Goal: Task Accomplishment & Management: Manage account settings

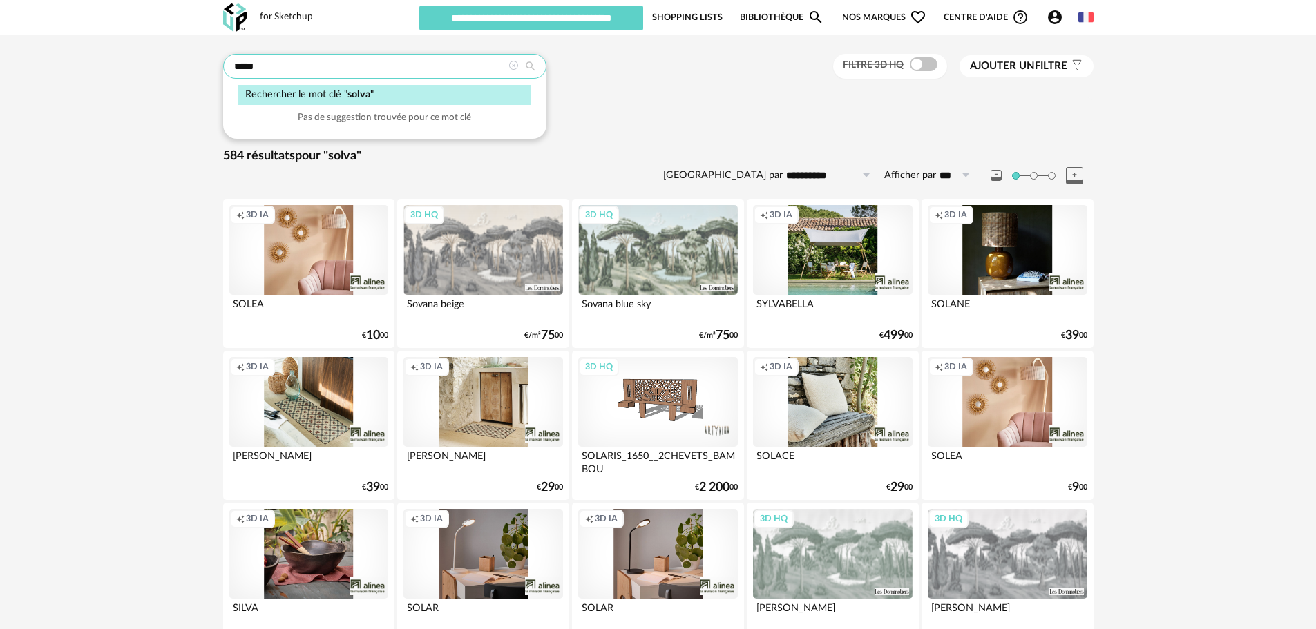
drag, startPoint x: 267, startPoint y: 66, endPoint x: 213, endPoint y: 64, distance: 54.6
paste input "**********"
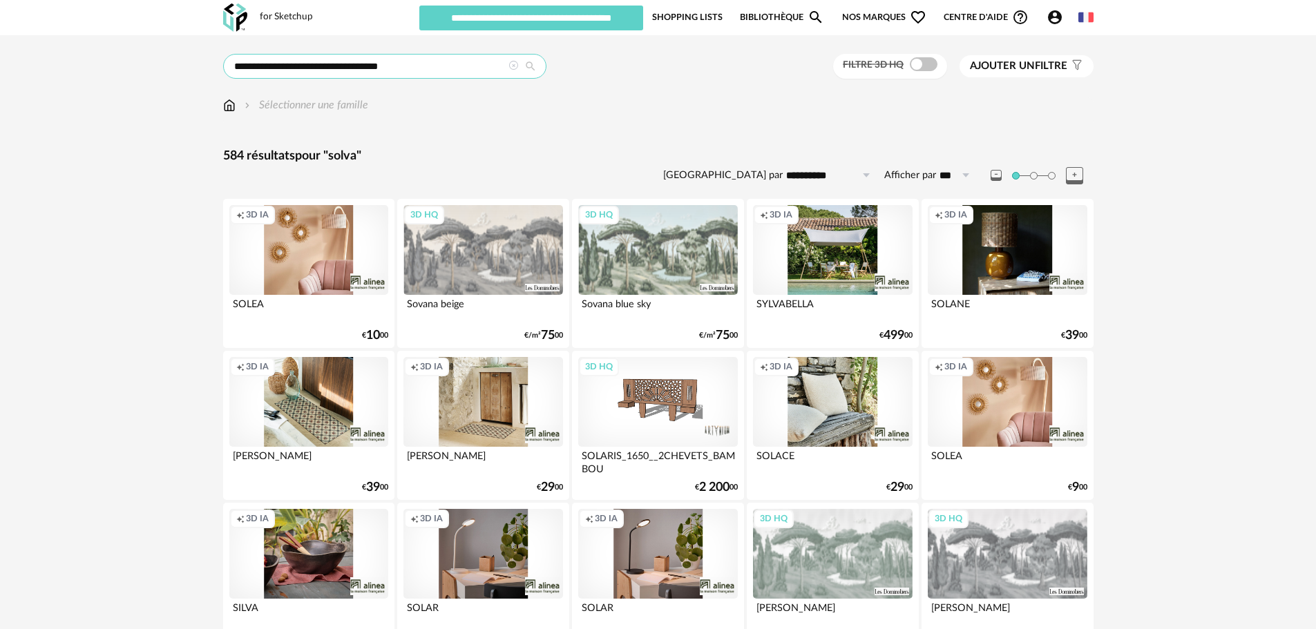
type input "**********"
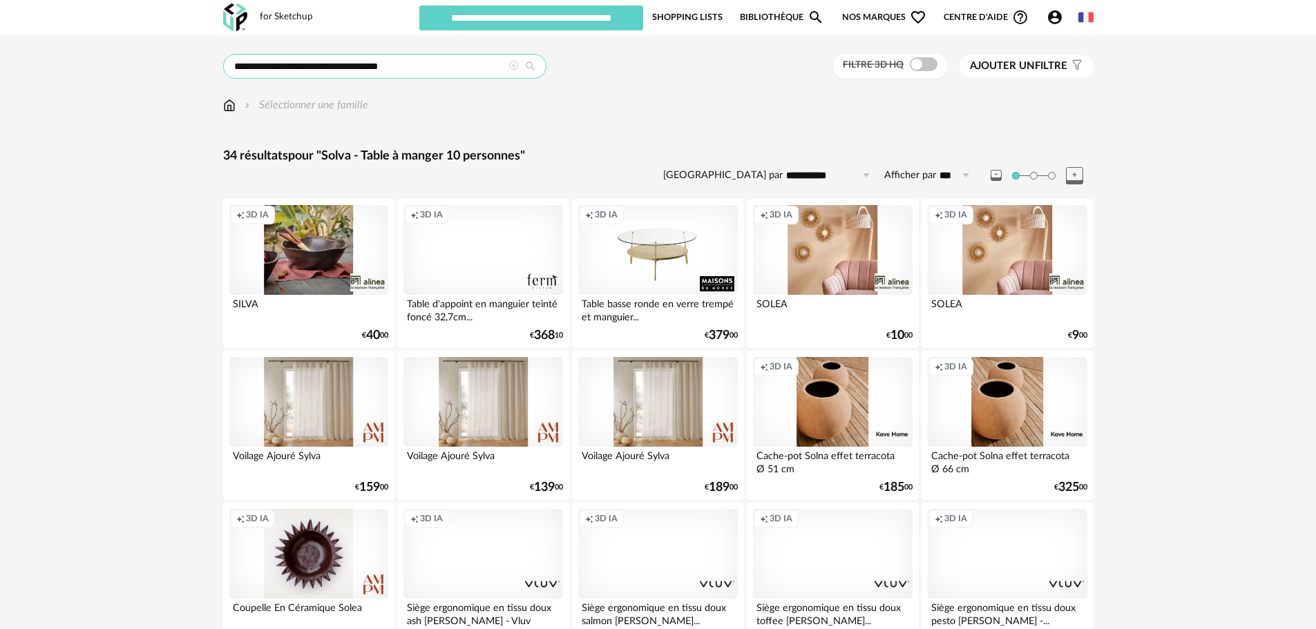
drag, startPoint x: 414, startPoint y: 73, endPoint x: 6, endPoint y: 39, distance: 408.9
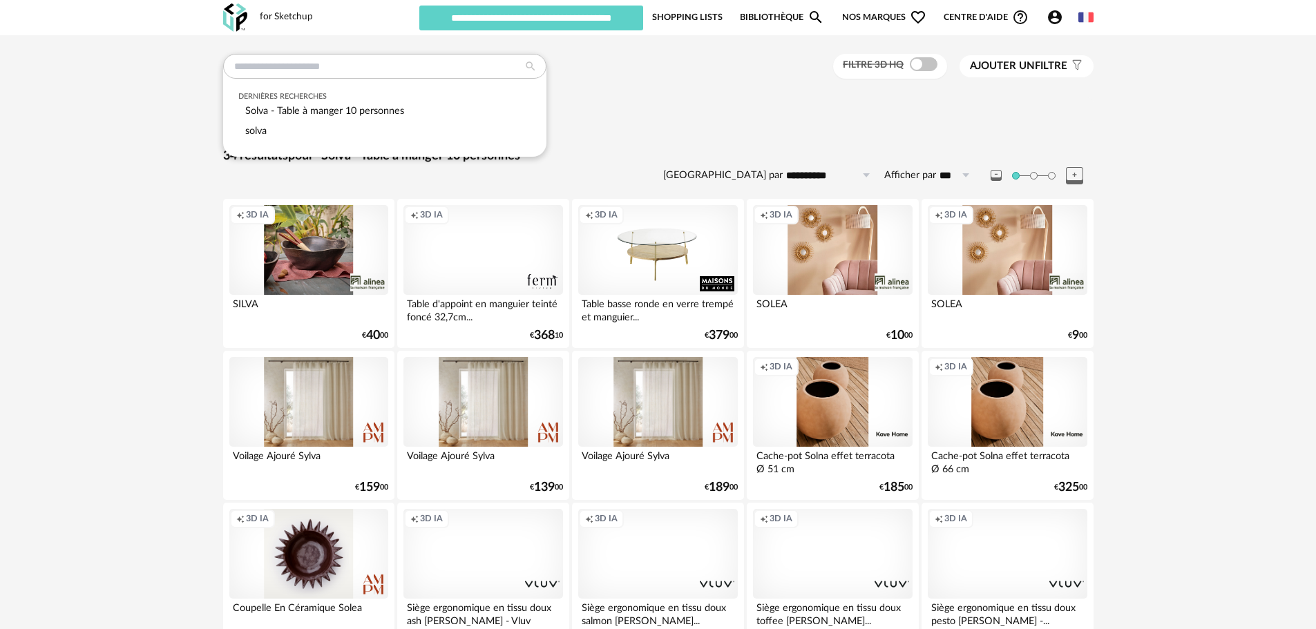
click at [732, 73] on div "Dernières recherches Solva - Table à manger 10 personnes solva Filtre 3D HQ Ajo…" at bounding box center [658, 67] width 870 height 26
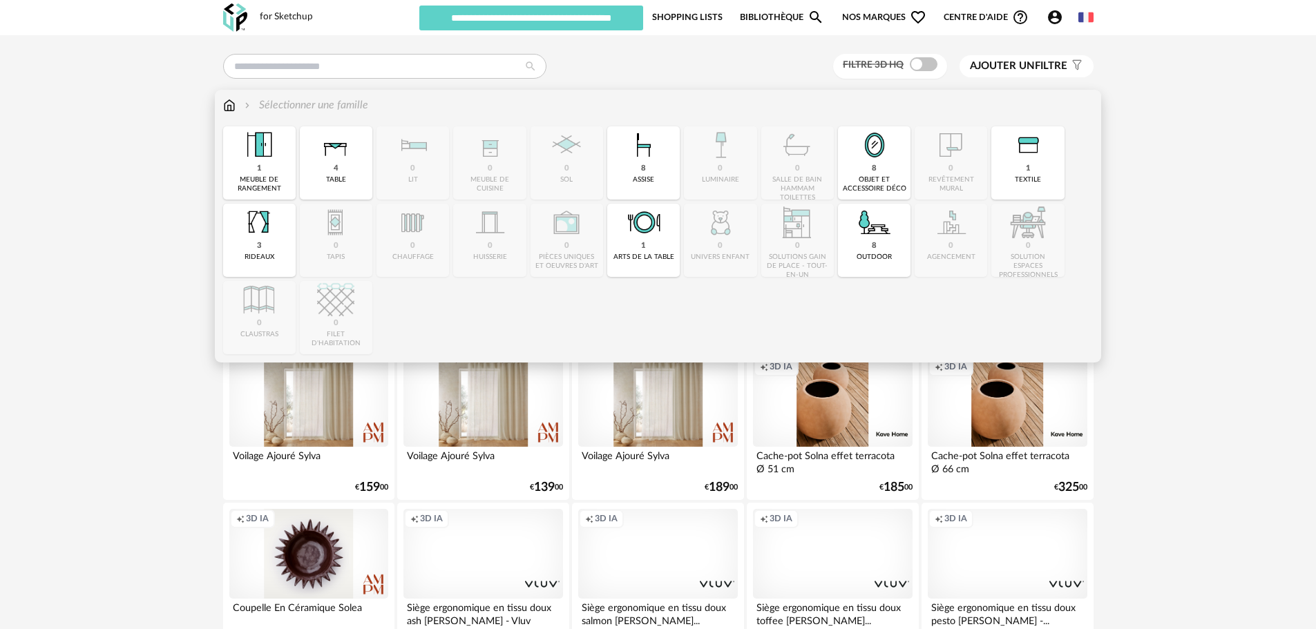
click at [233, 107] on img at bounding box center [229, 105] width 12 height 16
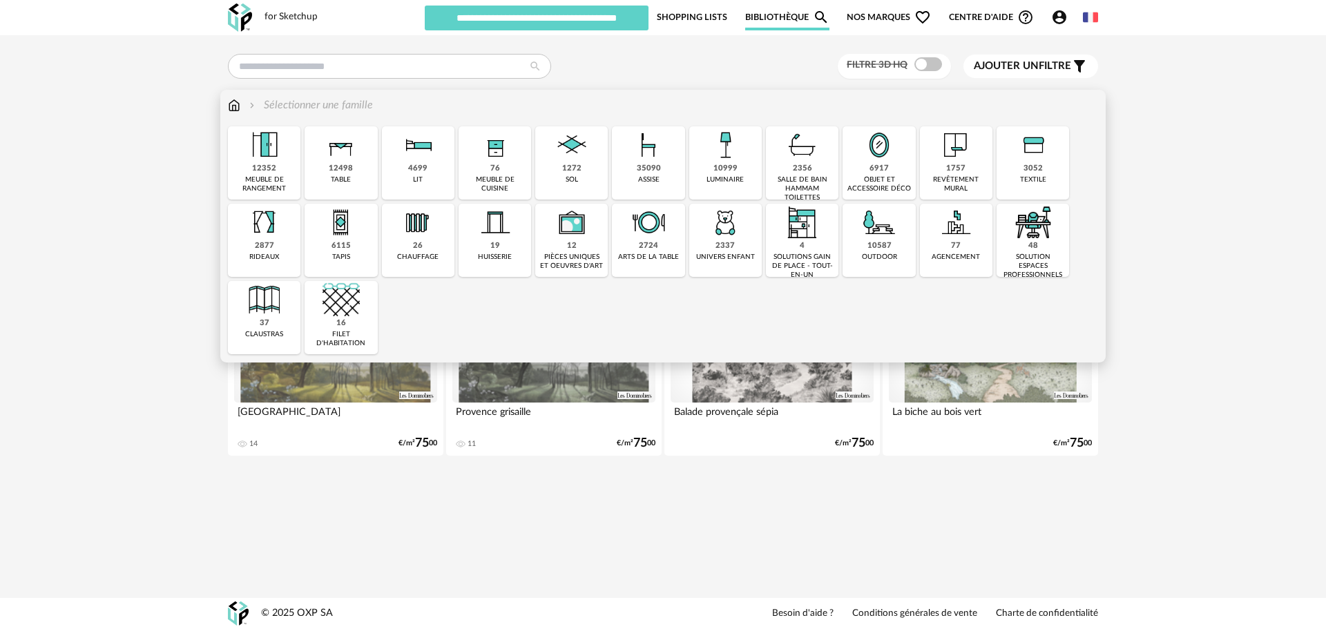
click at [352, 162] on img at bounding box center [341, 144] width 37 height 37
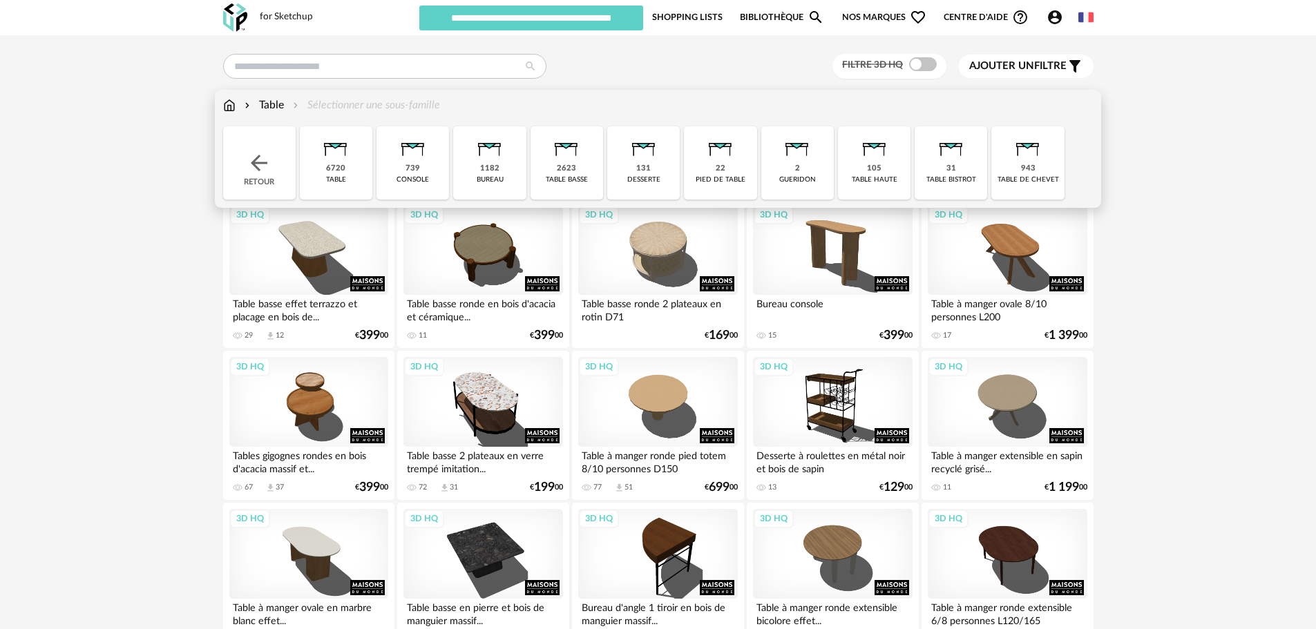
click at [332, 161] on img at bounding box center [335, 144] width 37 height 37
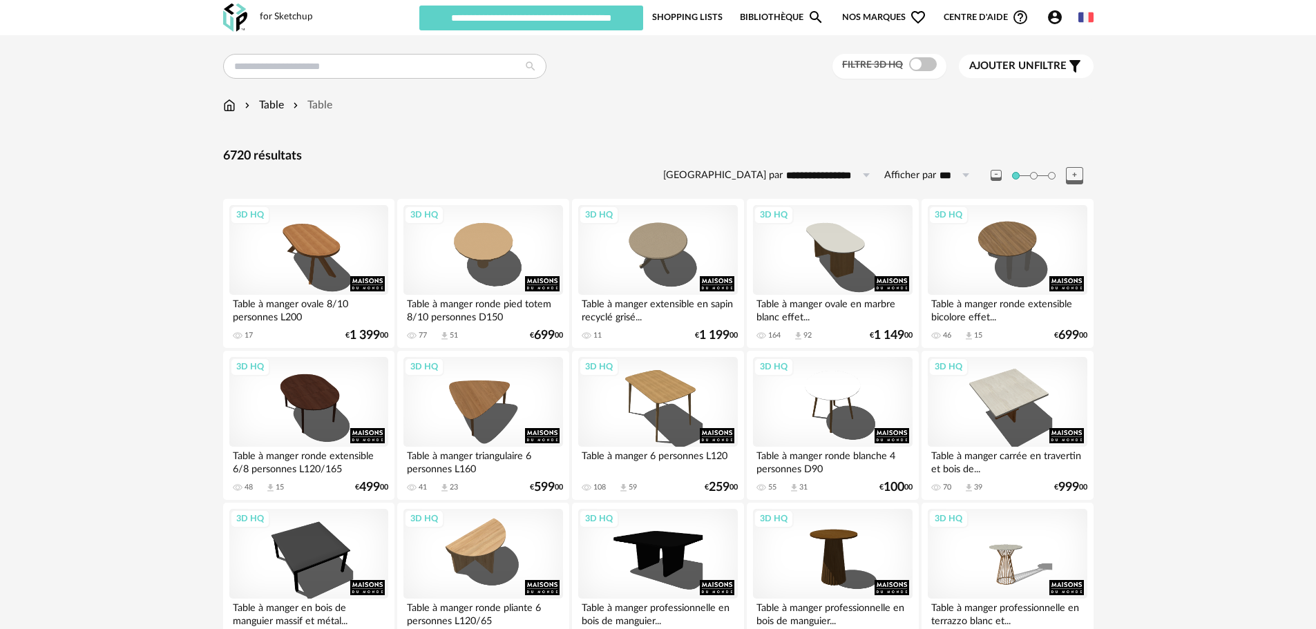
click at [995, 71] on span "Ajouter un" at bounding box center [1001, 66] width 65 height 10
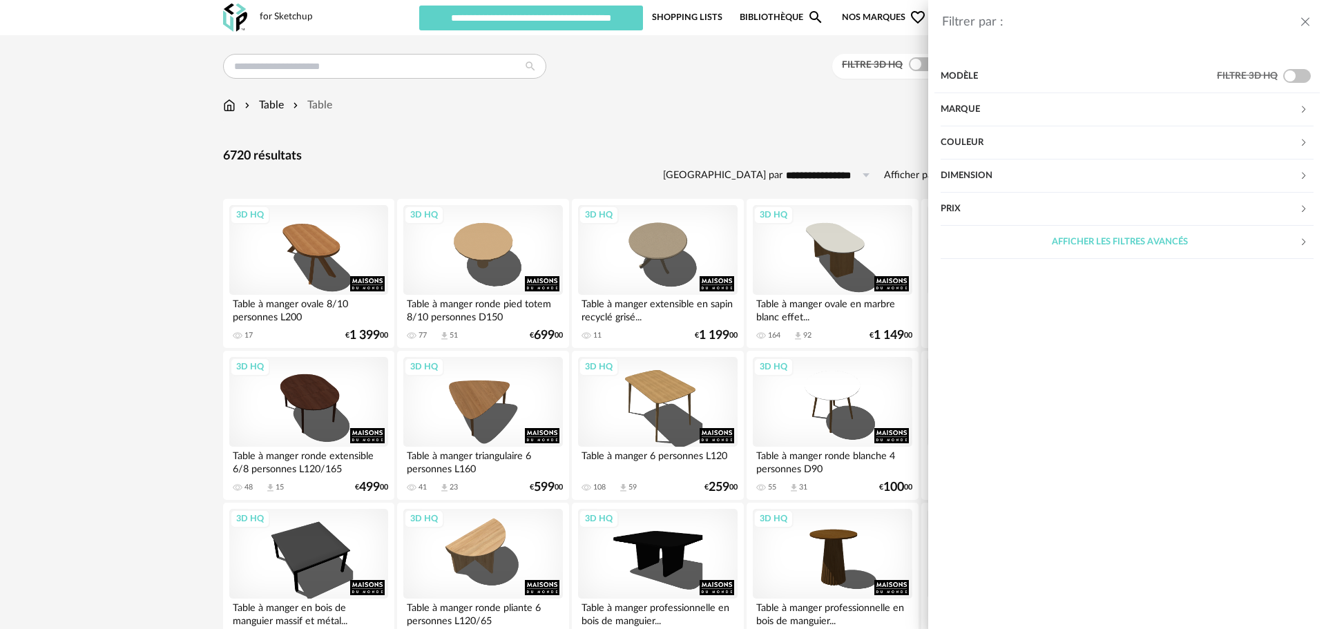
drag, startPoint x: 1003, startPoint y: 166, endPoint x: 1003, endPoint y: 173, distance: 7.6
click at [1003, 173] on div "Dimension" at bounding box center [1120, 176] width 358 height 33
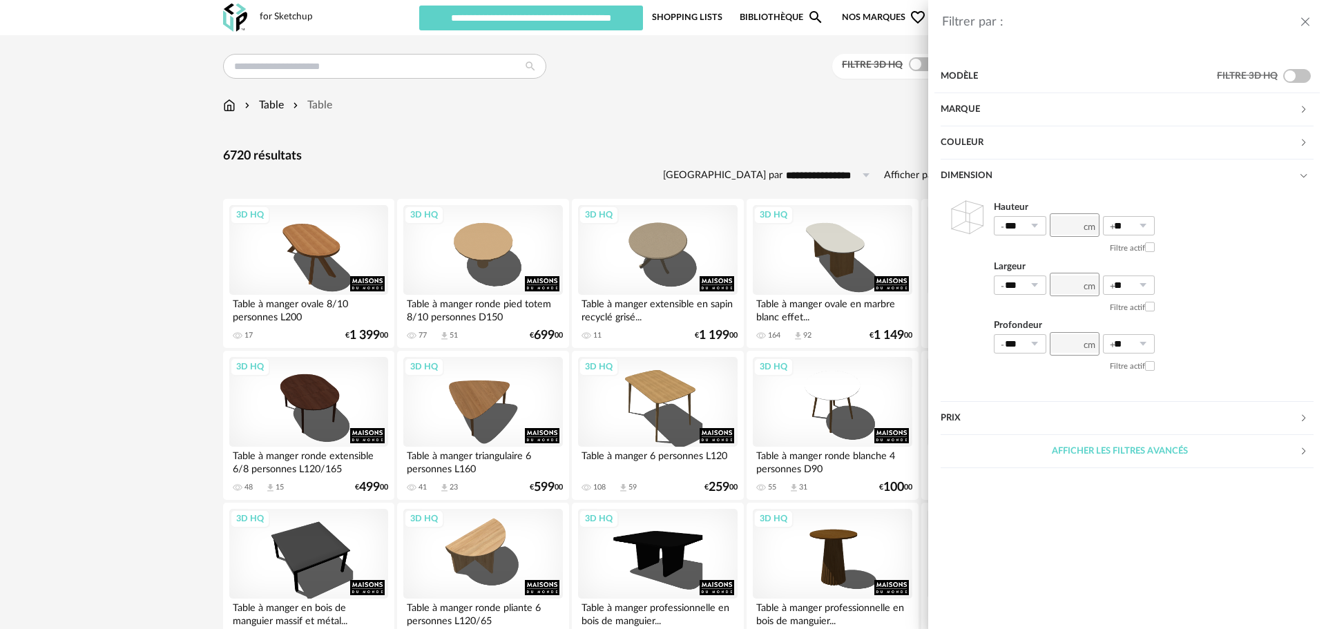
click at [1003, 170] on div "Dimension" at bounding box center [1120, 176] width 358 height 33
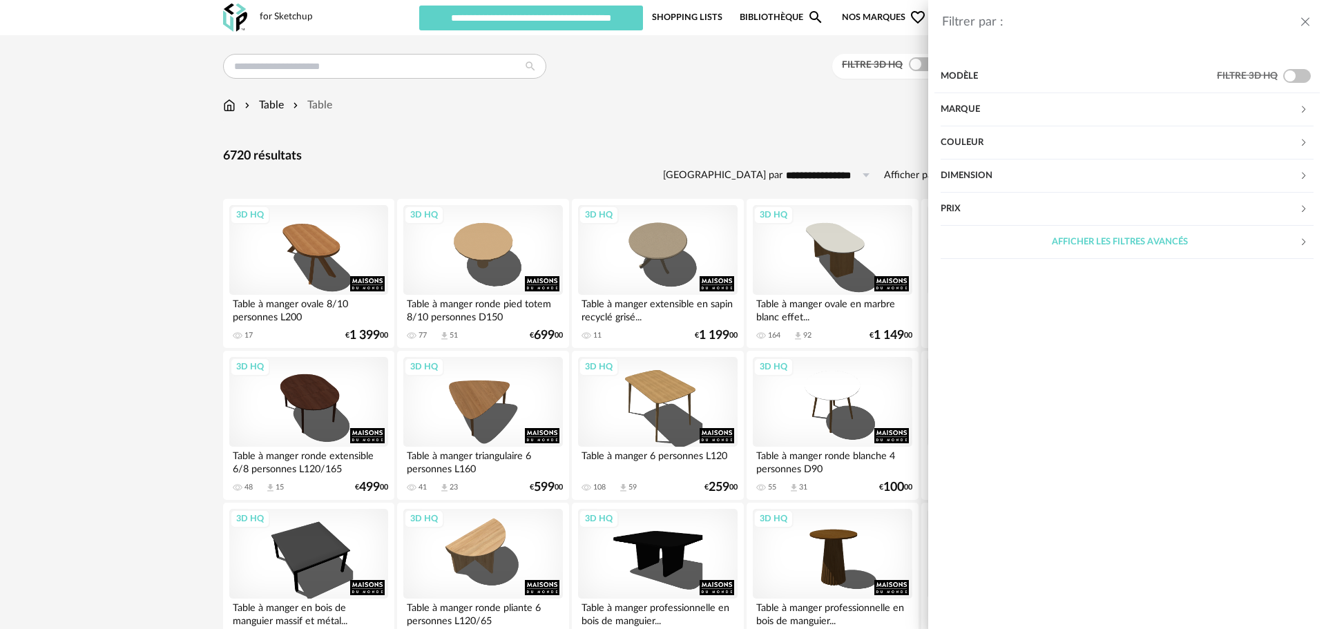
click at [992, 81] on div "Modèle" at bounding box center [1079, 76] width 276 height 33
click at [972, 106] on div "Marque" at bounding box center [1120, 109] width 358 height 33
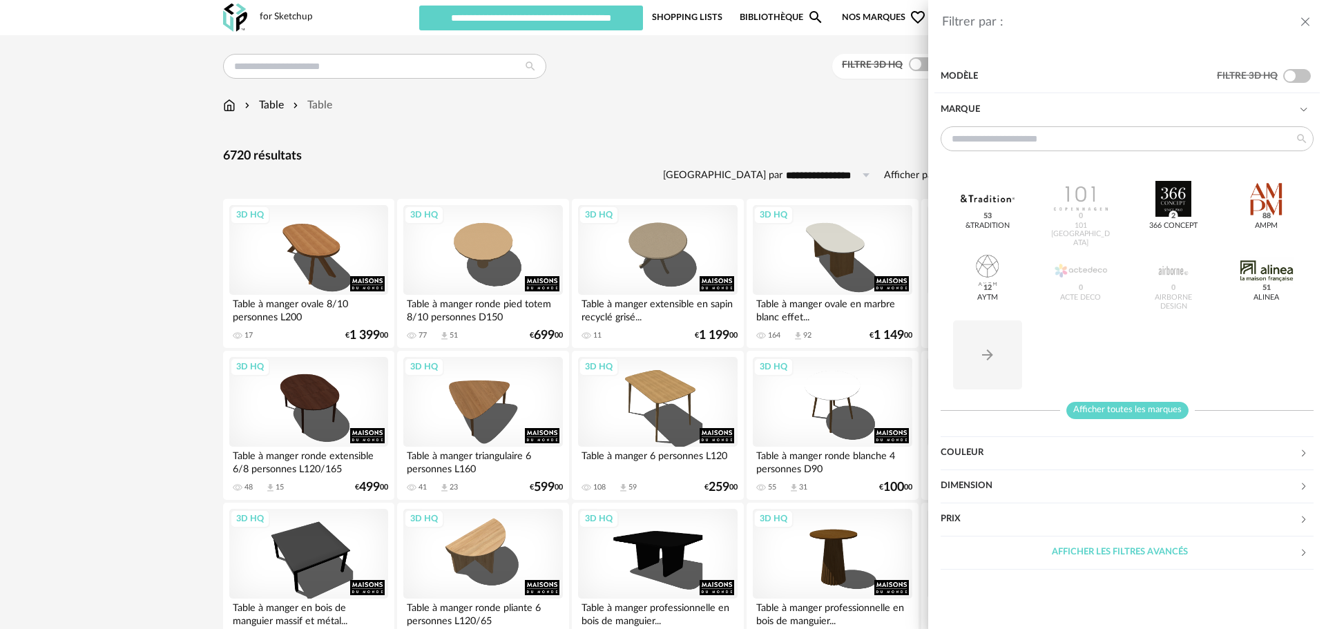
click at [1133, 408] on span "Afficher toutes les marques" at bounding box center [1127, 410] width 122 height 17
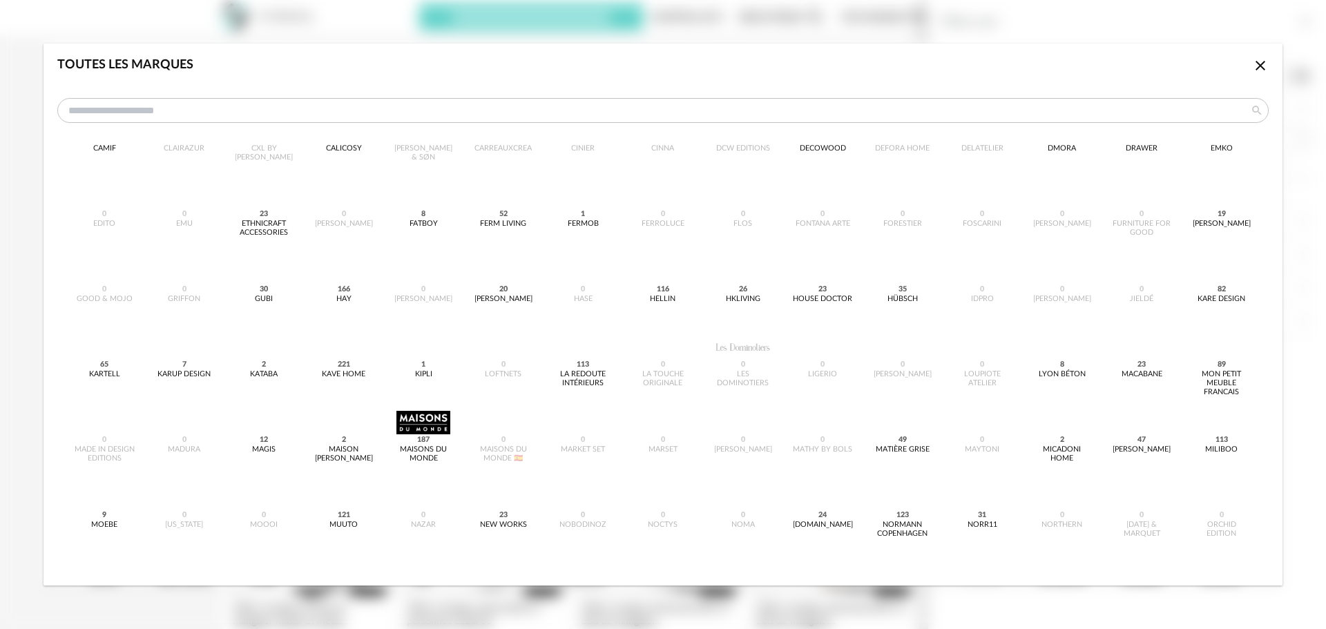
scroll to position [276, 0]
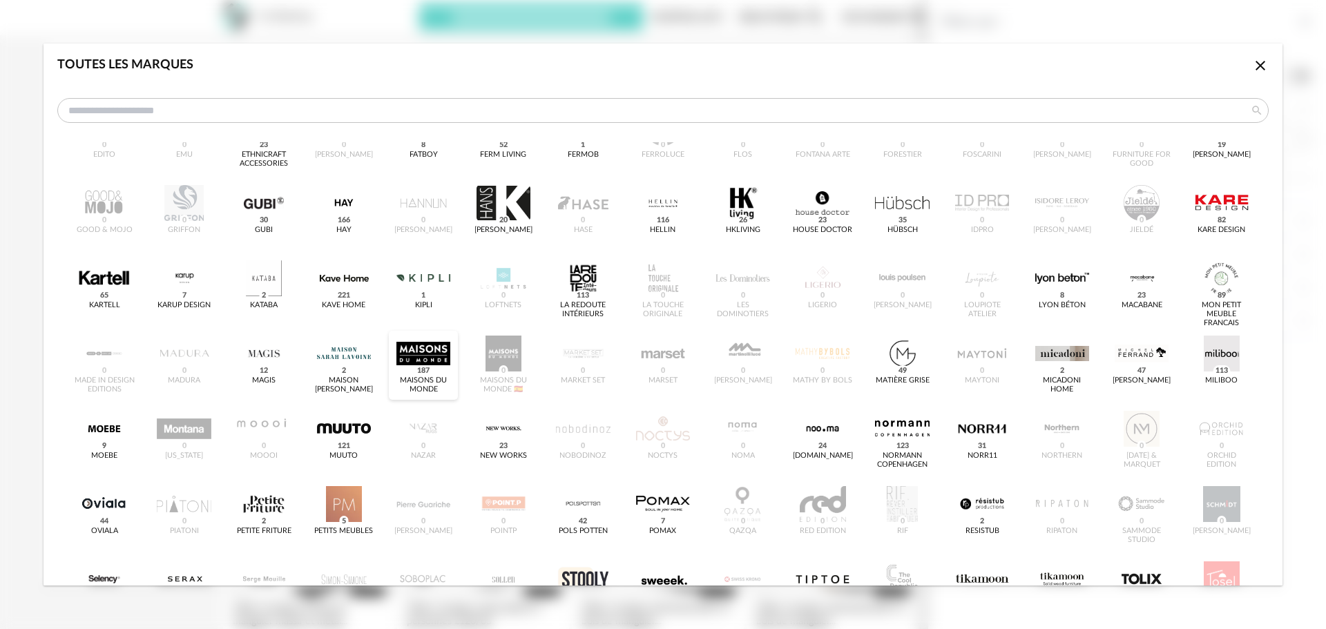
click at [412, 354] on div "dialog" at bounding box center [423, 354] width 54 height 36
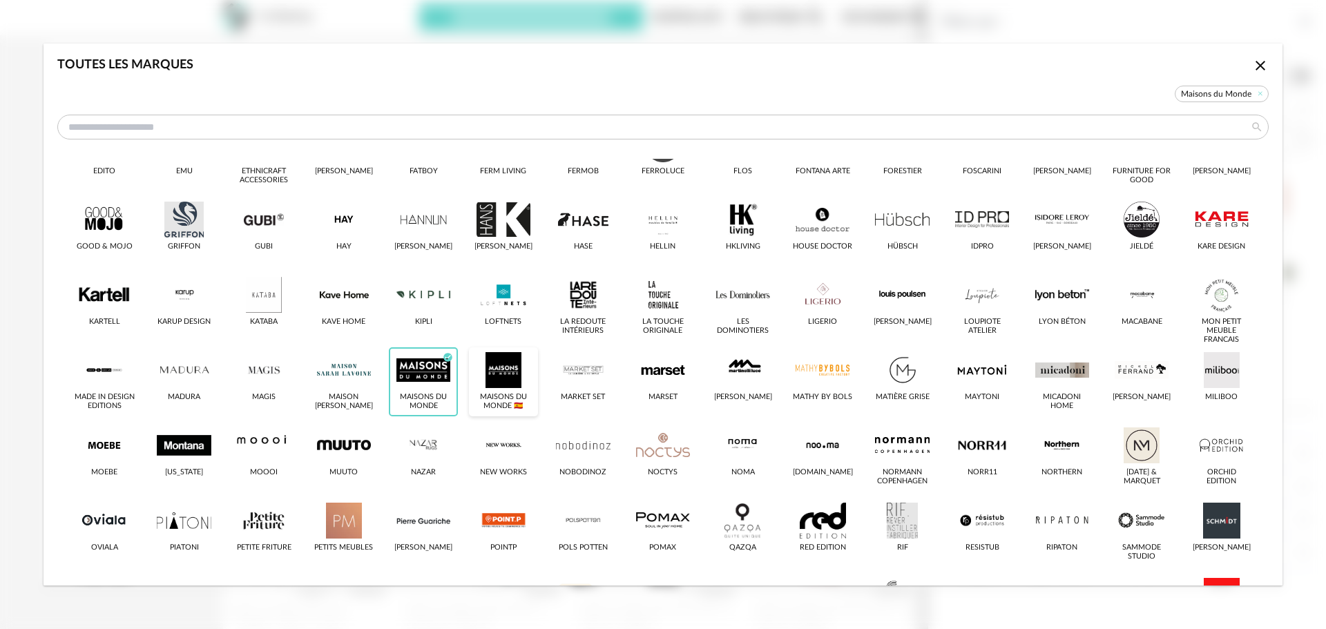
scroll to position [293, 0]
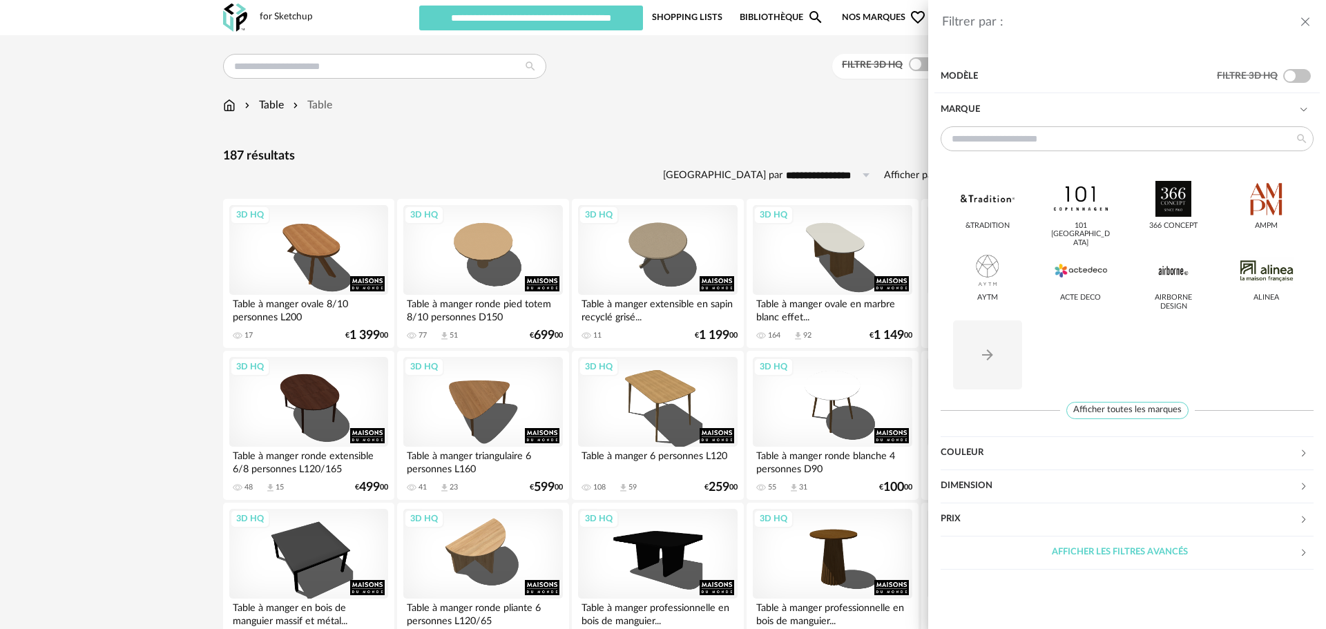
click at [1004, 517] on div "Prix" at bounding box center [1120, 519] width 358 height 33
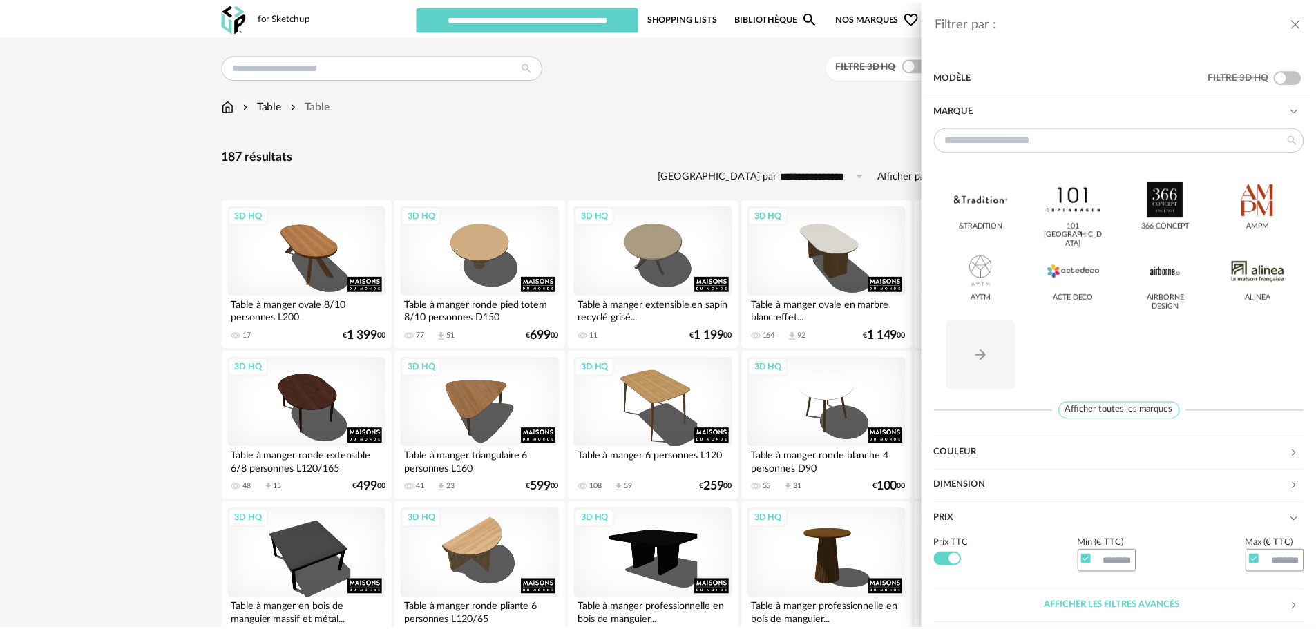
scroll to position [1, 0]
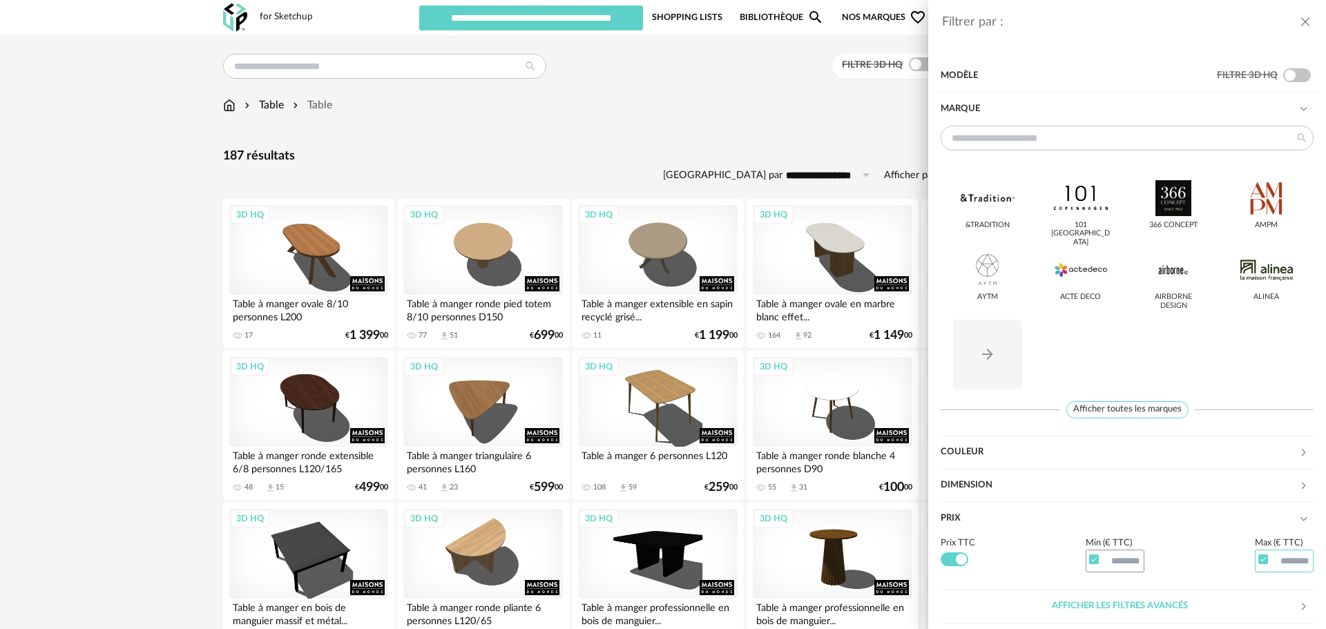
click at [1290, 562] on input "text" at bounding box center [1284, 561] width 59 height 23
type input "***"
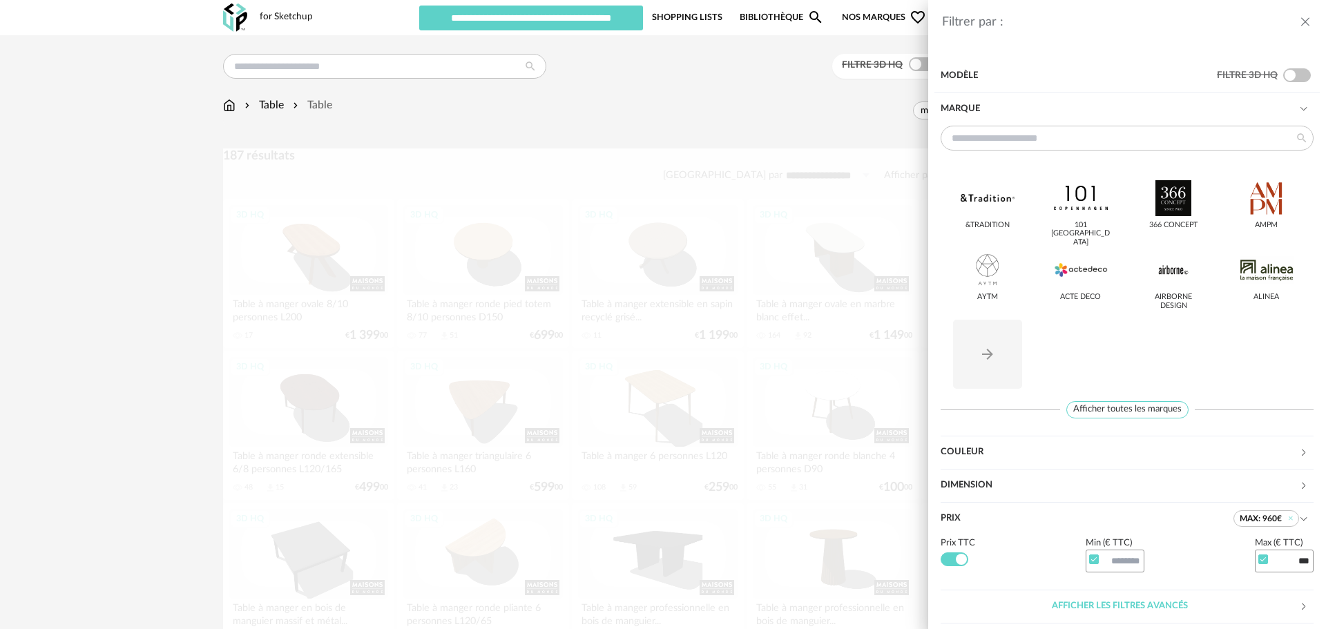
click at [1080, 48] on div "Filtrer par : Modèle Filtre 3D HQ Marque &tradition 101 [GEOGRAPHIC_DATA] 366 C…" at bounding box center [1127, 314] width 398 height 629
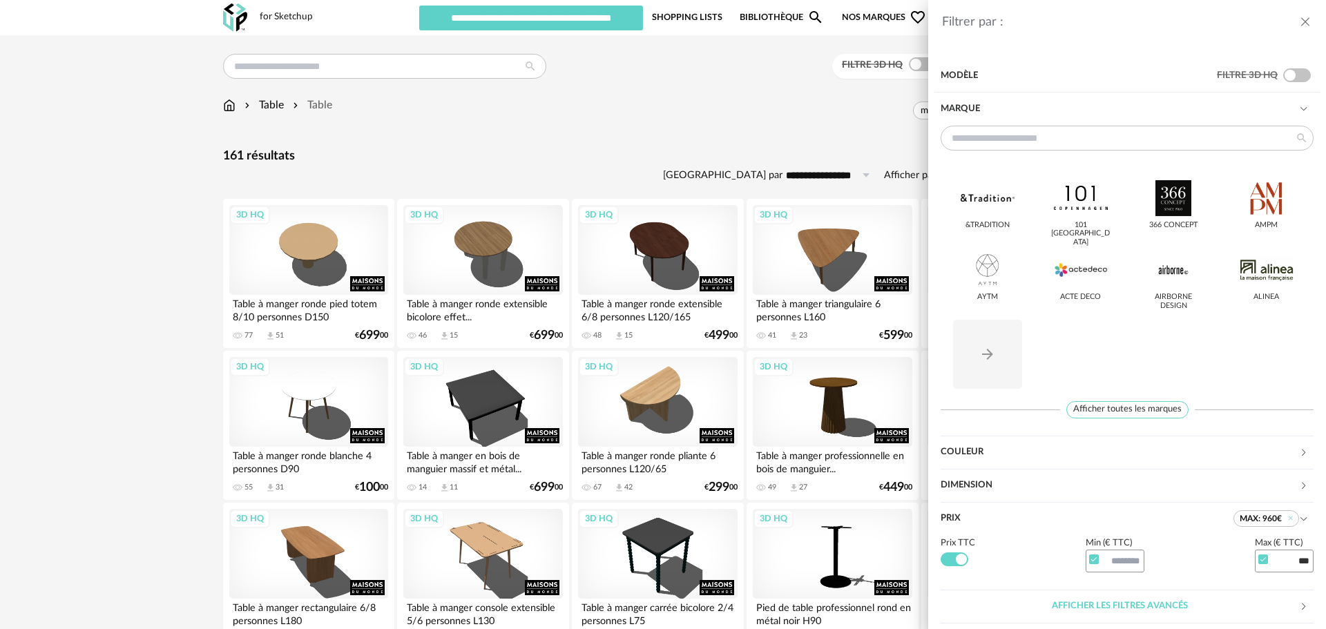
click at [463, 122] on div "Filtrer par : Modèle Filtre 3D HQ Marque &tradition 101 [GEOGRAPHIC_DATA] 366 C…" at bounding box center [663, 314] width 1326 height 629
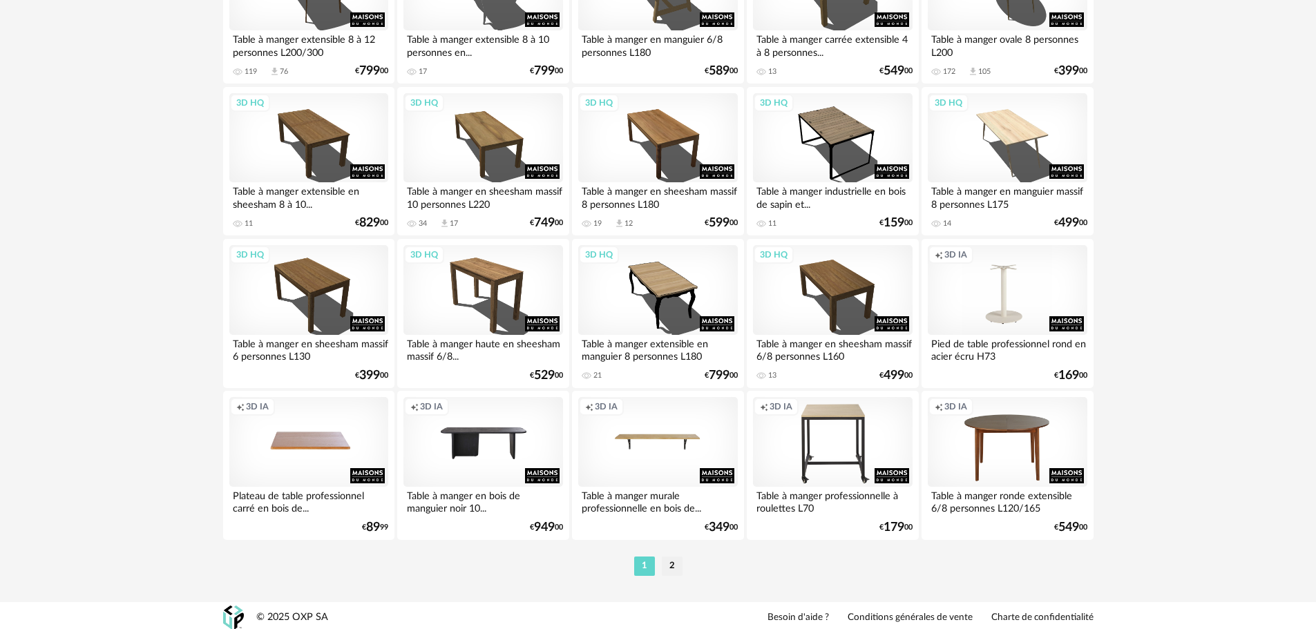
scroll to position [2701, 0]
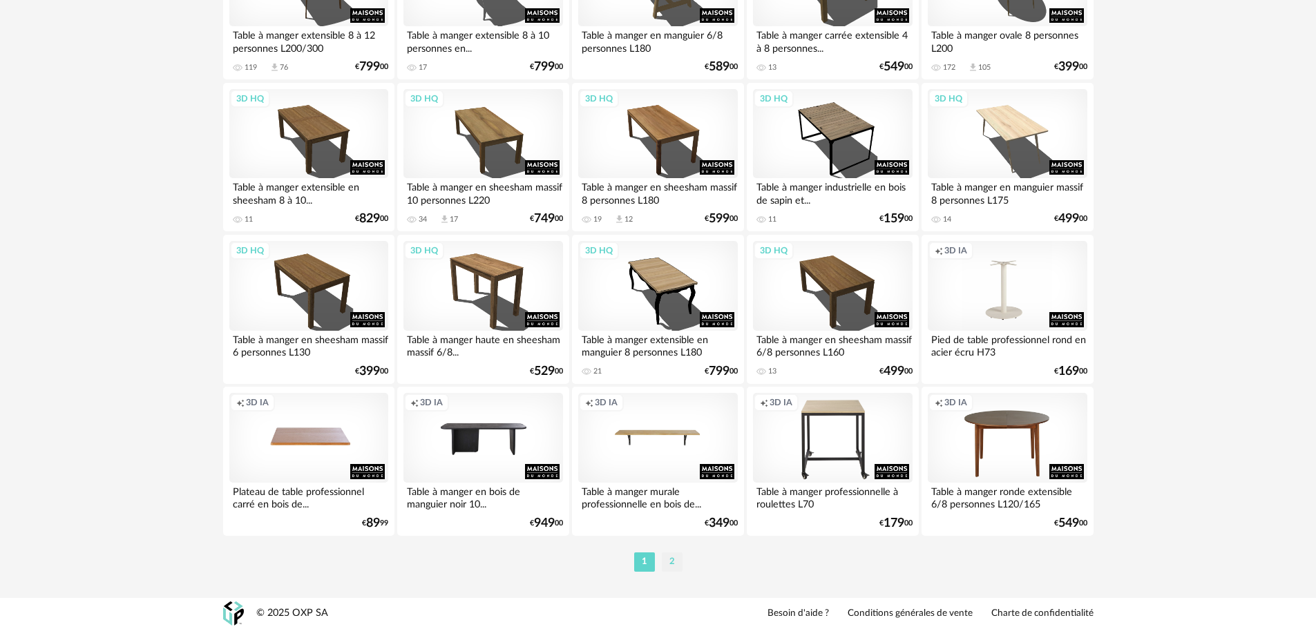
click at [671, 557] on li "2" at bounding box center [672, 562] width 21 height 19
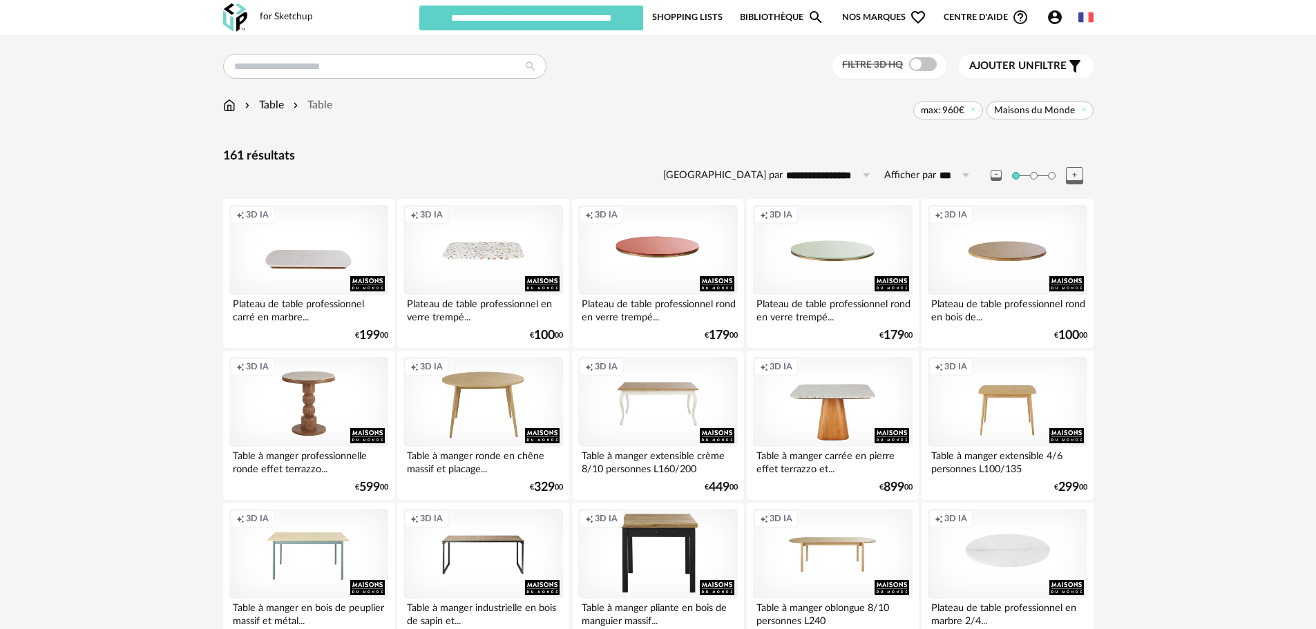
click at [360, 66] on input "text" at bounding box center [384, 66] width 323 height 25
type input "*******"
type input "**********"
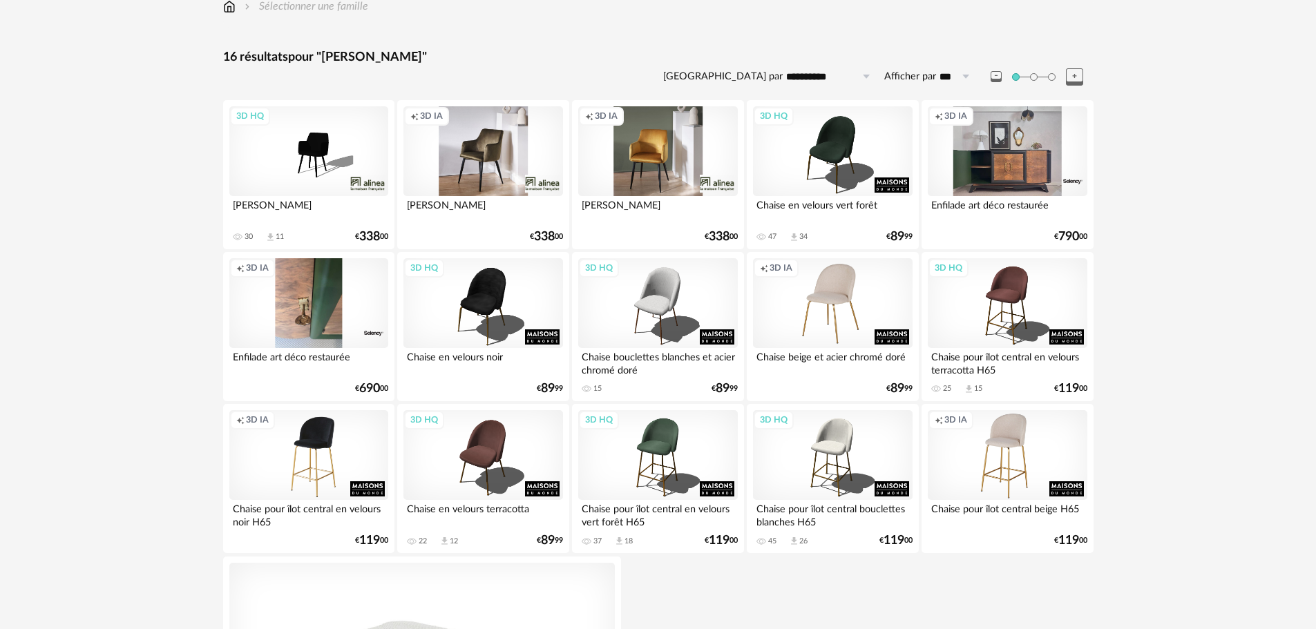
scroll to position [138, 0]
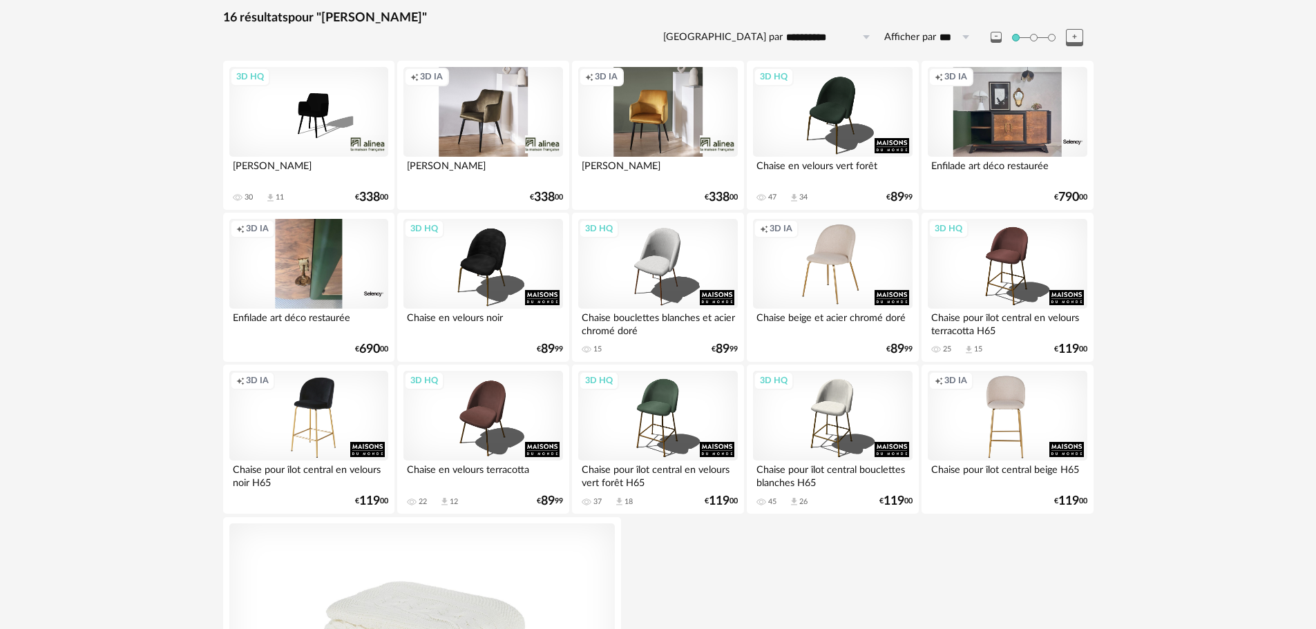
click at [1012, 396] on div "Creation icon 3D IA" at bounding box center [1007, 416] width 159 height 90
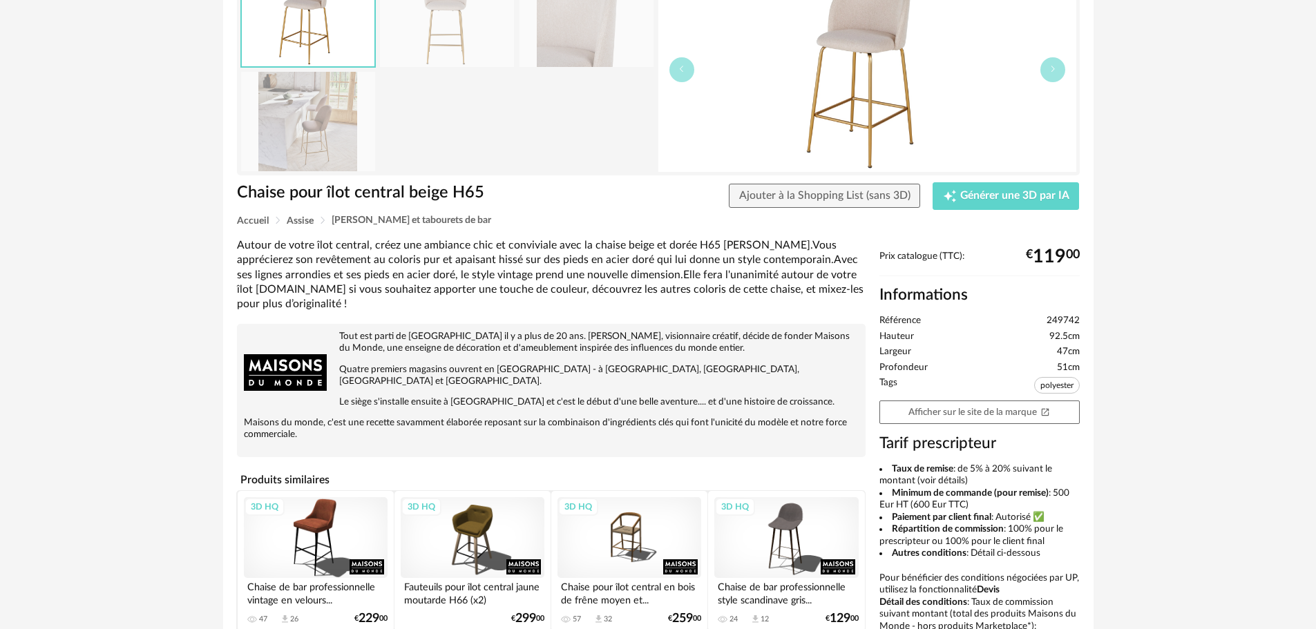
scroll to position [138, 0]
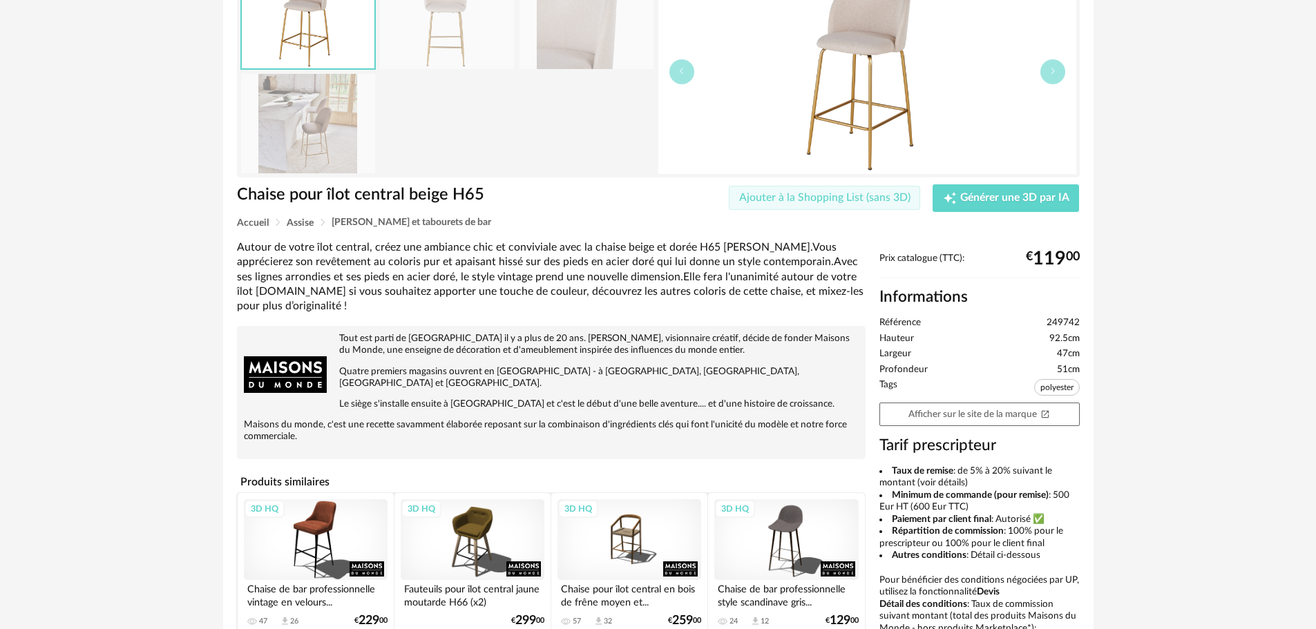
click at [815, 197] on span "Ajouter à la Shopping List (sans 3D)" at bounding box center [824, 197] width 171 height 11
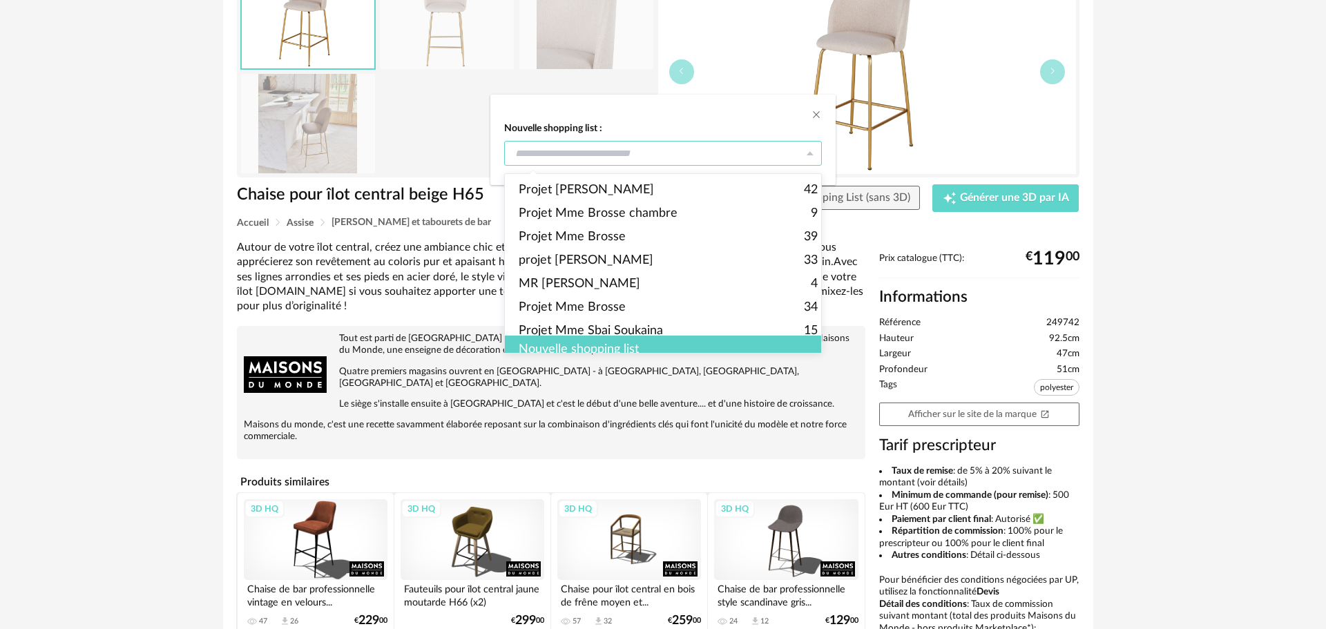
click at [741, 157] on input "dialog" at bounding box center [663, 153] width 318 height 25
click at [605, 340] on div "Nouvelle shopping list" at bounding box center [668, 350] width 327 height 28
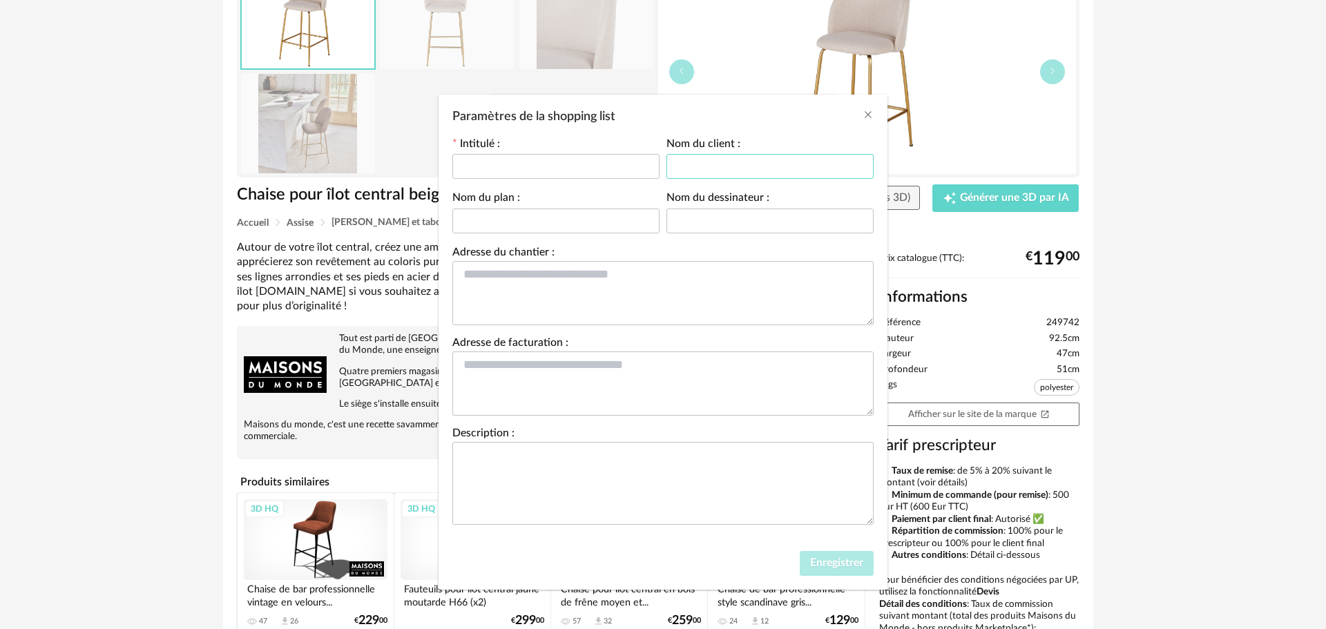
click at [718, 173] on input "Paramètres de la shopping list" at bounding box center [770, 166] width 207 height 25
type input "**********"
click at [705, 297] on textarea "Paramètres de la shopping list" at bounding box center [662, 293] width 421 height 64
click at [501, 168] on input "Paramètres de la shopping list" at bounding box center [555, 166] width 207 height 25
click at [774, 160] on input "**********" at bounding box center [770, 166] width 207 height 25
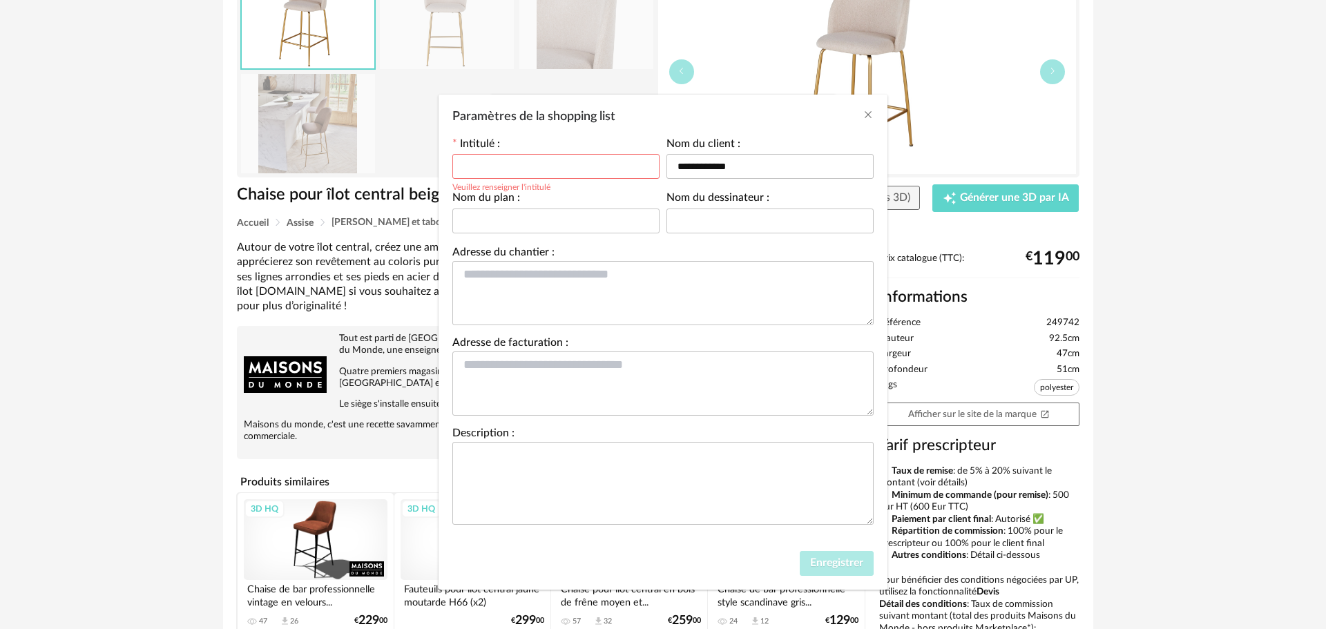
click at [499, 160] on input "Paramètres de la shopping list" at bounding box center [555, 166] width 207 height 25
type input "**********"
click at [527, 468] on textarea "Paramètres de la shopping list" at bounding box center [662, 483] width 421 height 83
click at [805, 558] on button "Enregistrer" at bounding box center [837, 563] width 74 height 25
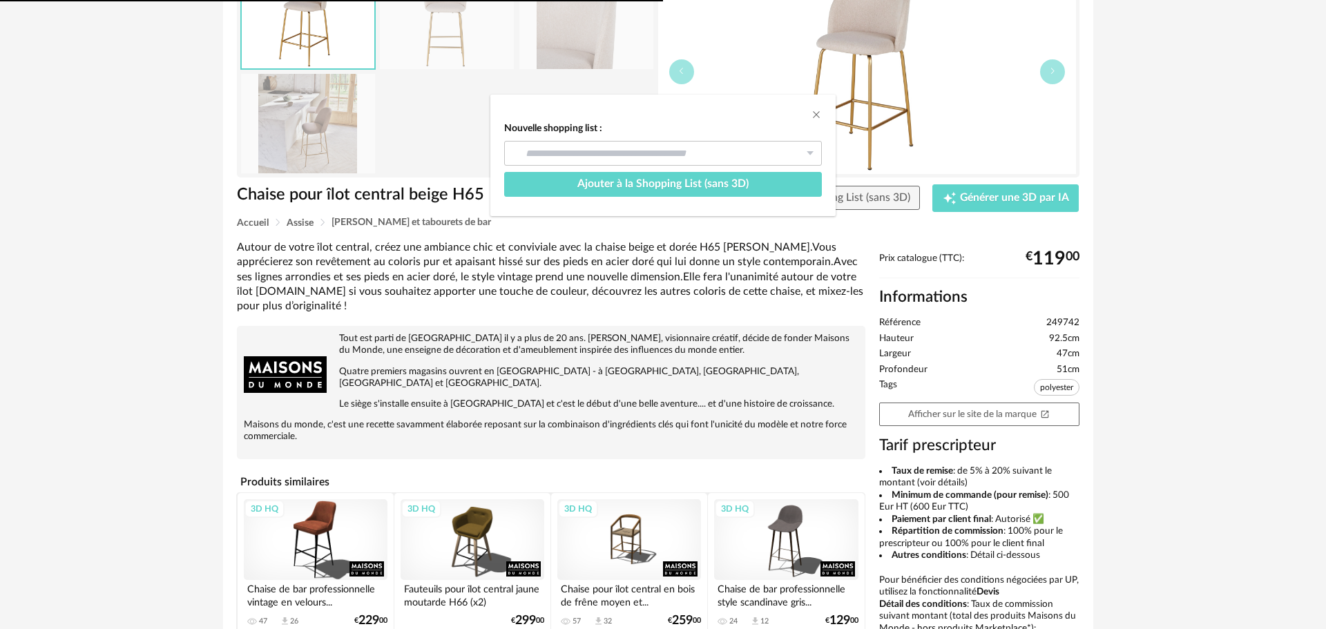
type input "**********"
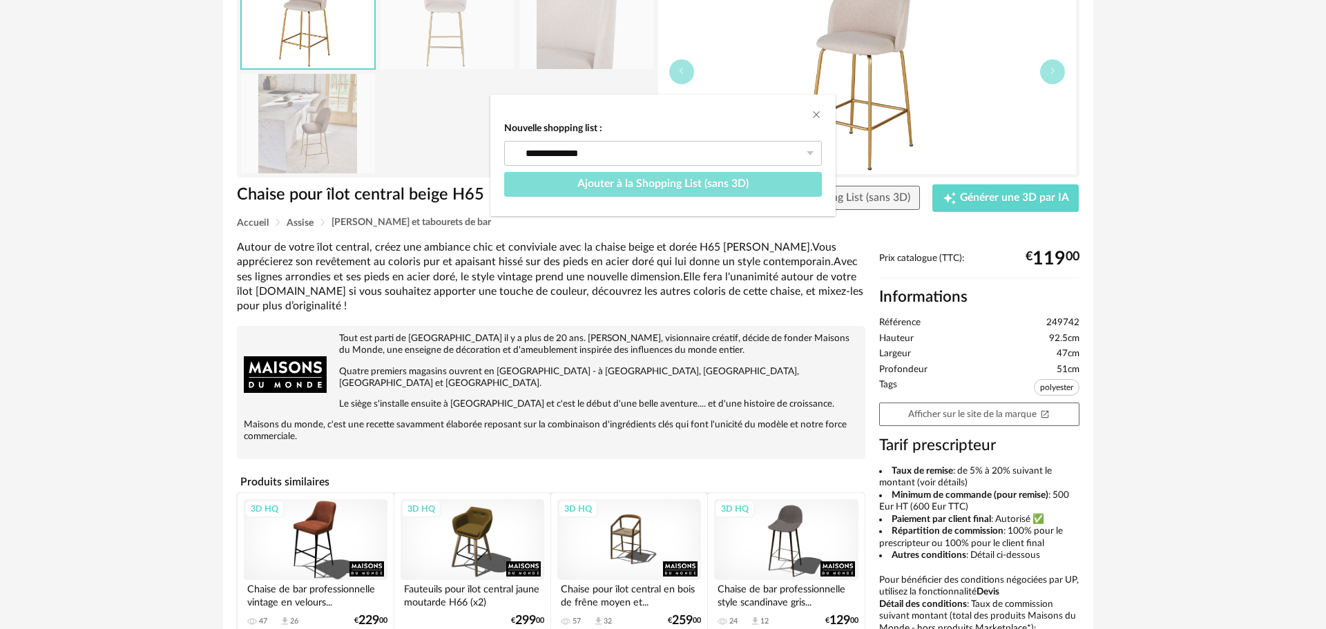
click at [687, 179] on span "Ajouter à la Shopping List (sans 3D)" at bounding box center [662, 183] width 171 height 11
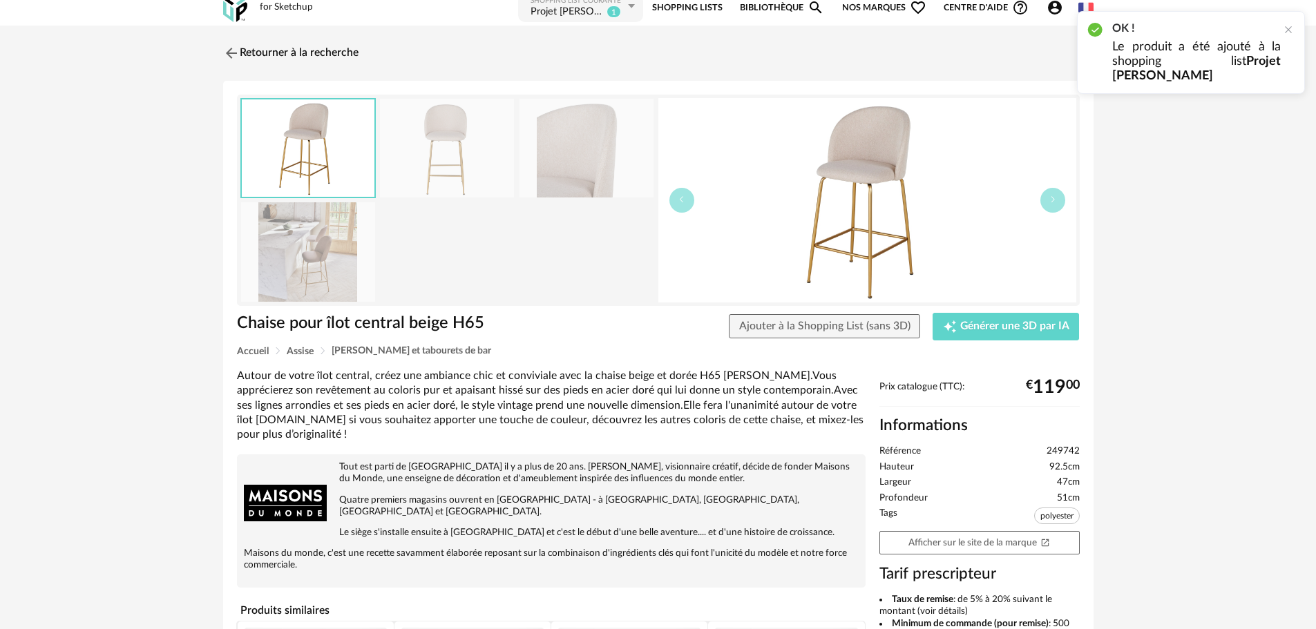
scroll to position [0, 0]
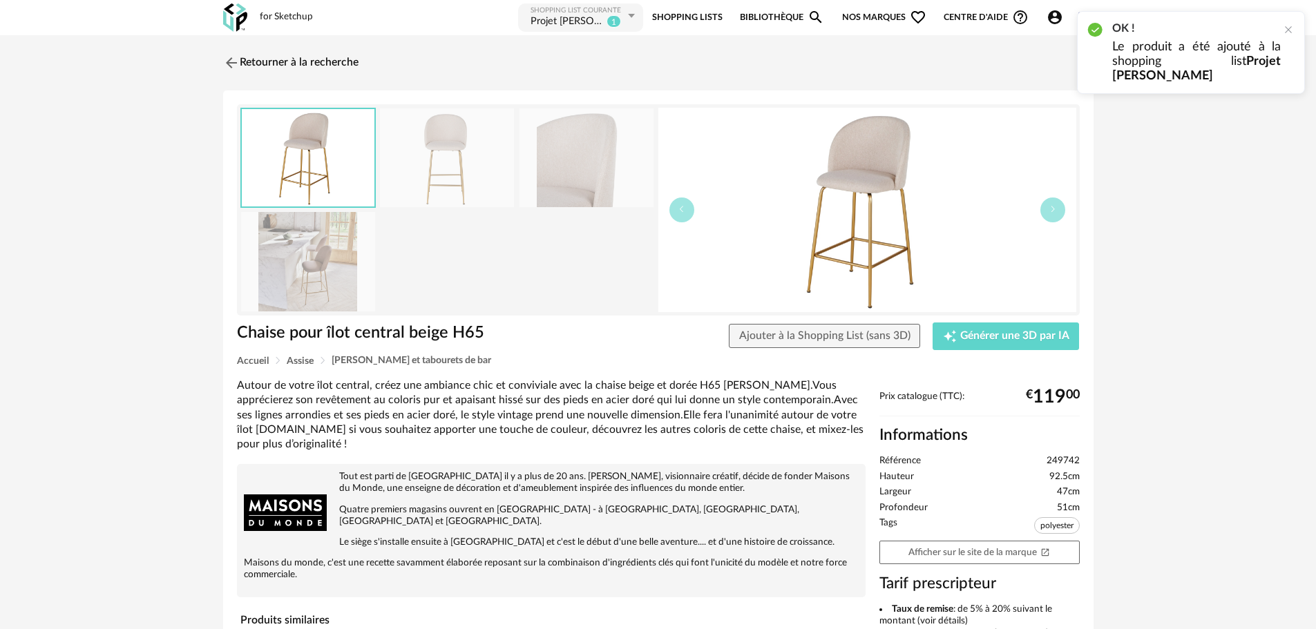
click at [700, 11] on link "Shopping Lists" at bounding box center [687, 17] width 70 height 31
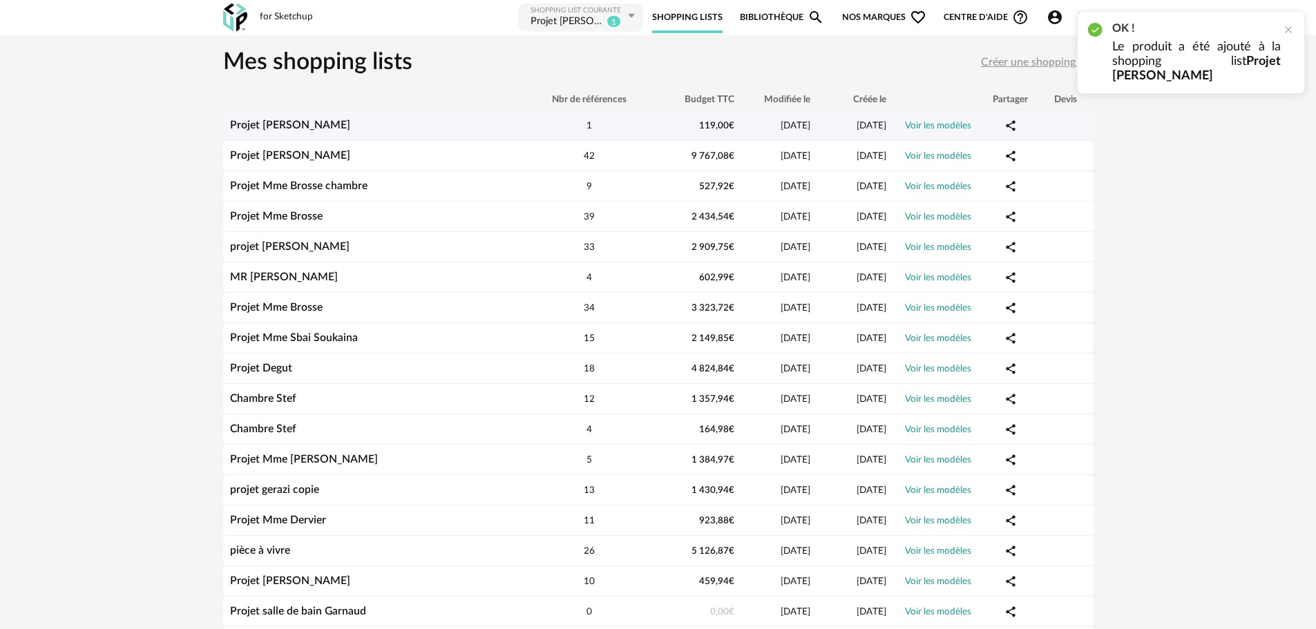
click at [309, 124] on div "Projet [PERSON_NAME]" at bounding box center [375, 125] width 304 height 13
click at [248, 126] on link "Projet [PERSON_NAME]" at bounding box center [290, 124] width 120 height 11
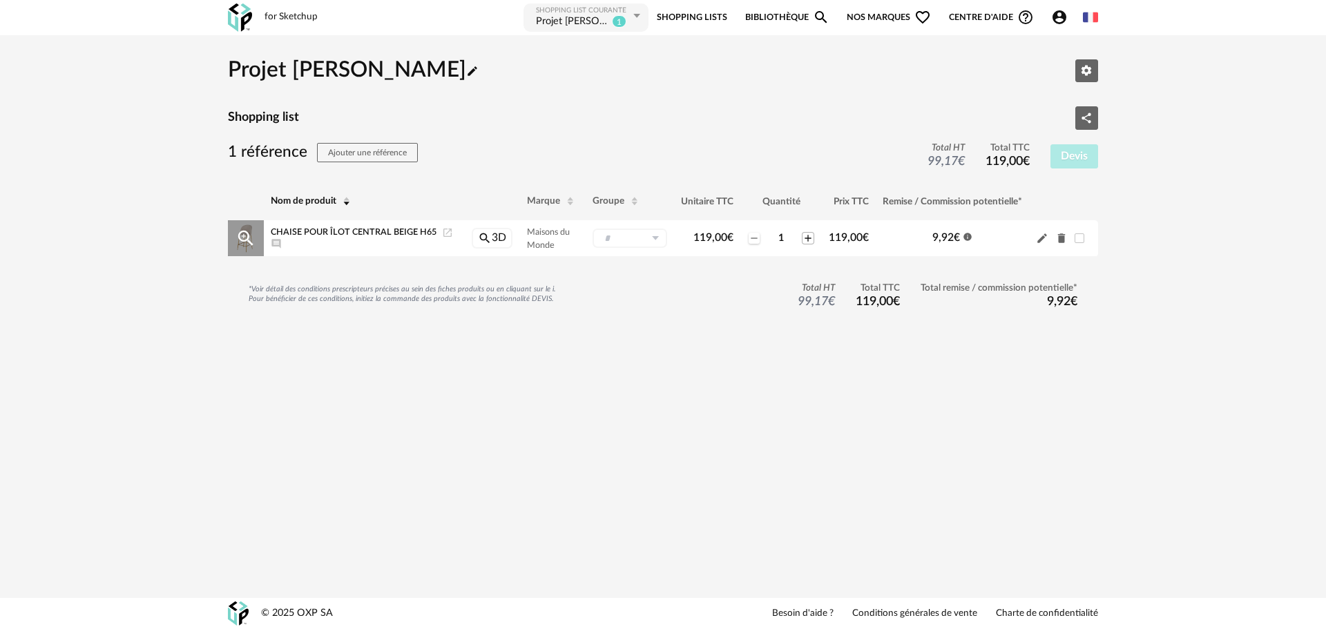
click at [807, 240] on icon "Plus icon" at bounding box center [808, 238] width 6 height 6
click at [448, 233] on icon "Launch icon" at bounding box center [447, 232] width 11 height 11
click at [804, 18] on link "Bibliothèque Magnify icon" at bounding box center [787, 17] width 84 height 31
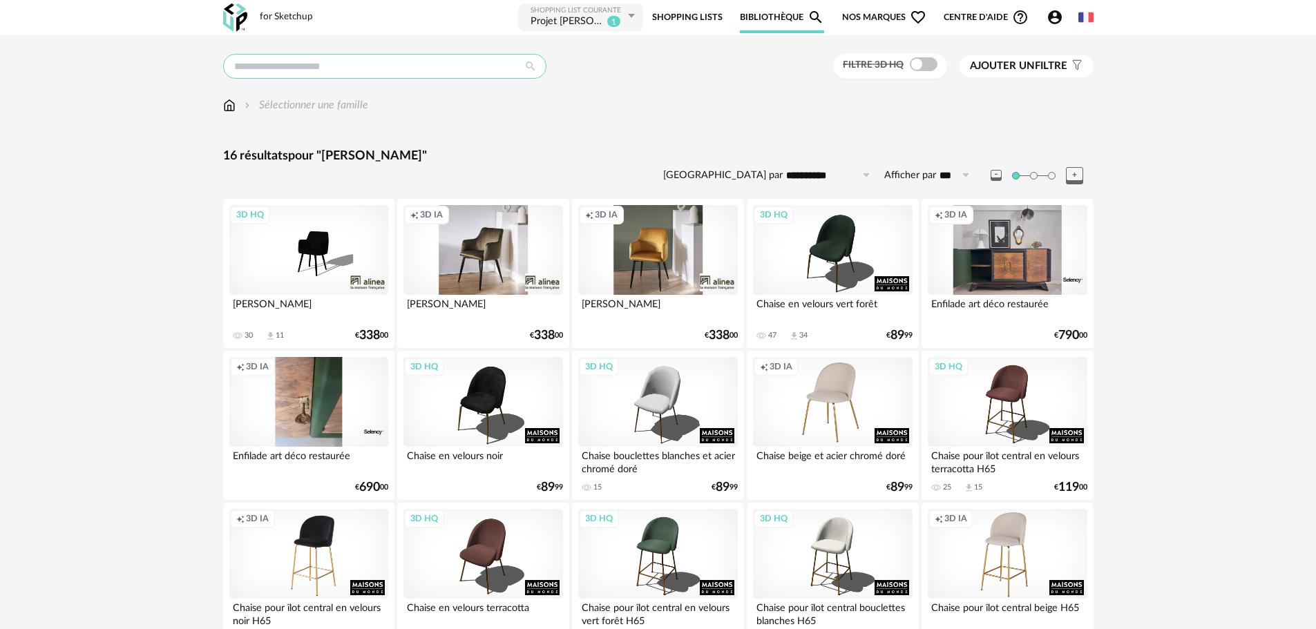
click at [336, 64] on input "text" at bounding box center [384, 66] width 323 height 25
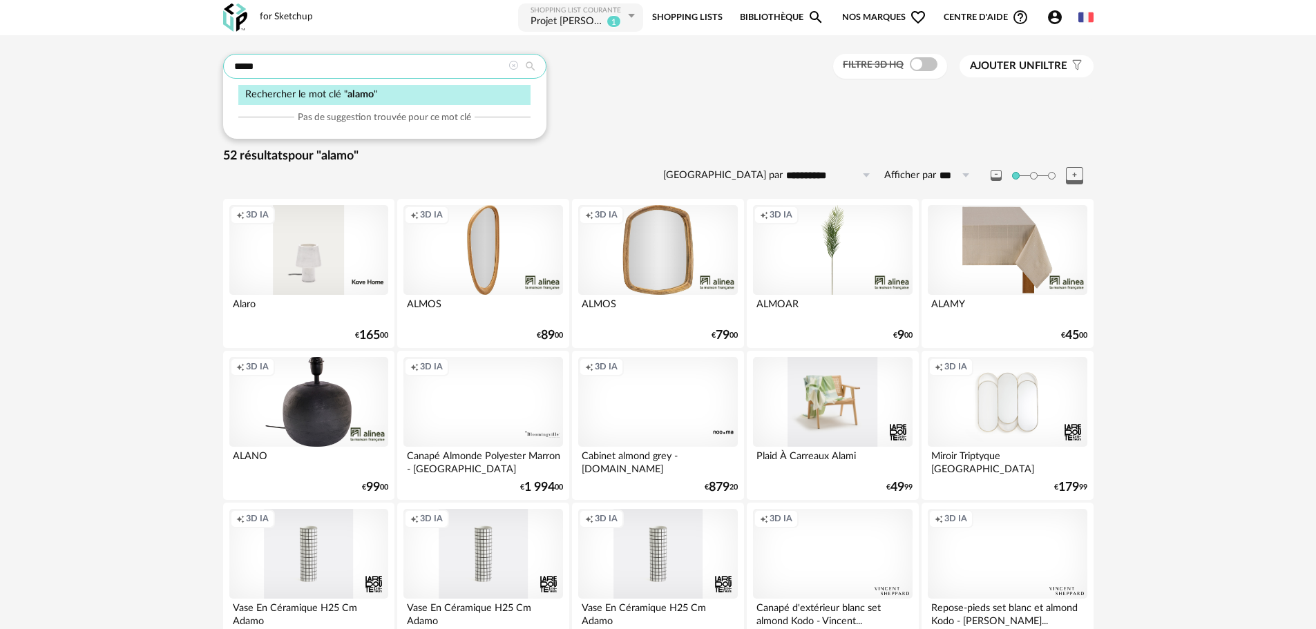
drag, startPoint x: 372, startPoint y: 68, endPoint x: 37, endPoint y: 71, distance: 335.0
type input "*******"
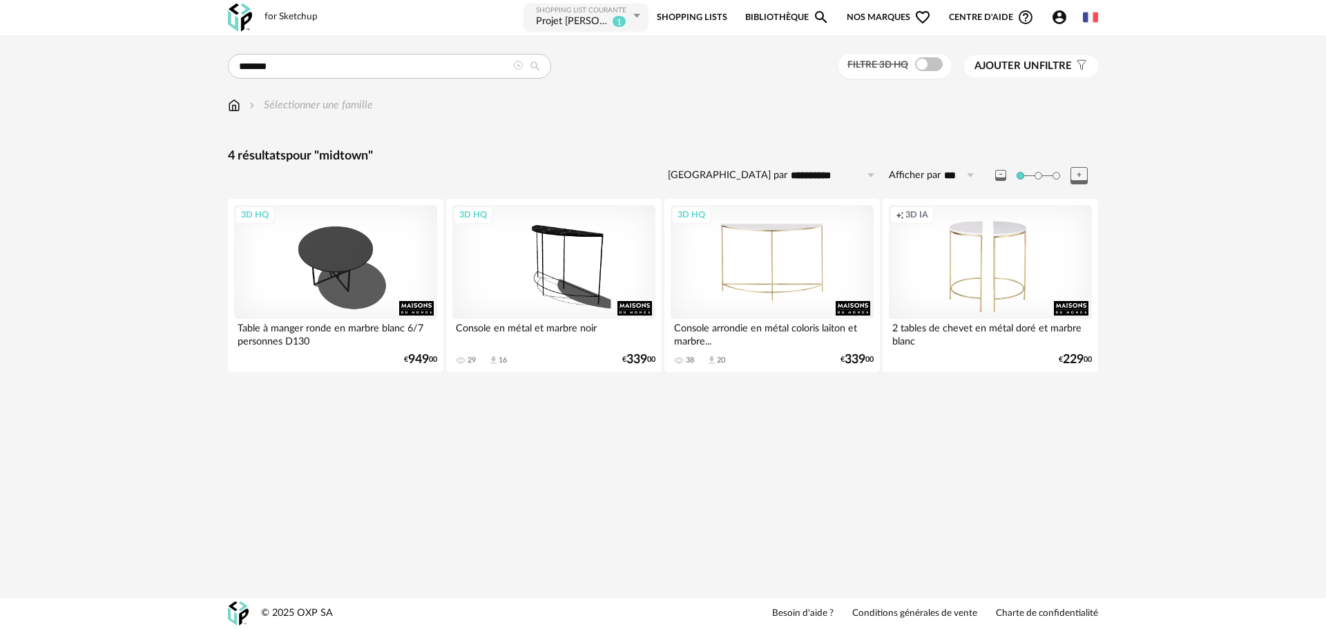
click at [757, 250] on div "3D HQ" at bounding box center [772, 262] width 203 height 114
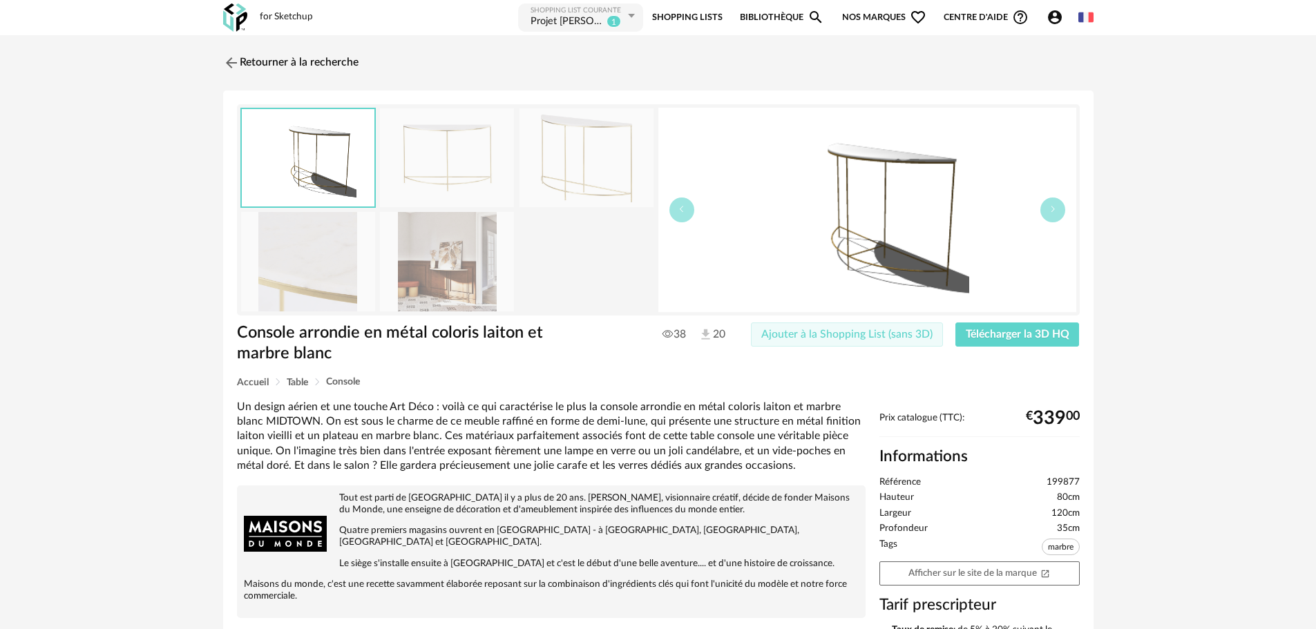
click at [852, 344] on button "Ajouter à la Shopping List (sans 3D)" at bounding box center [847, 335] width 192 height 25
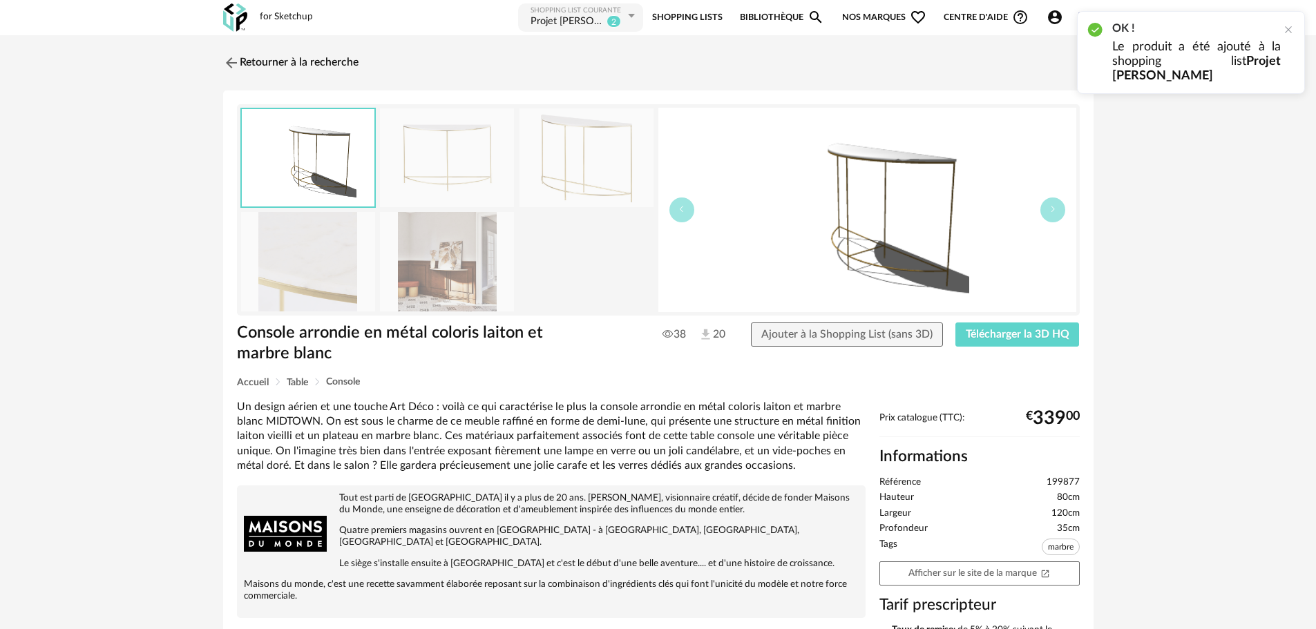
click at [696, 10] on link "Shopping Lists" at bounding box center [687, 17] width 70 height 31
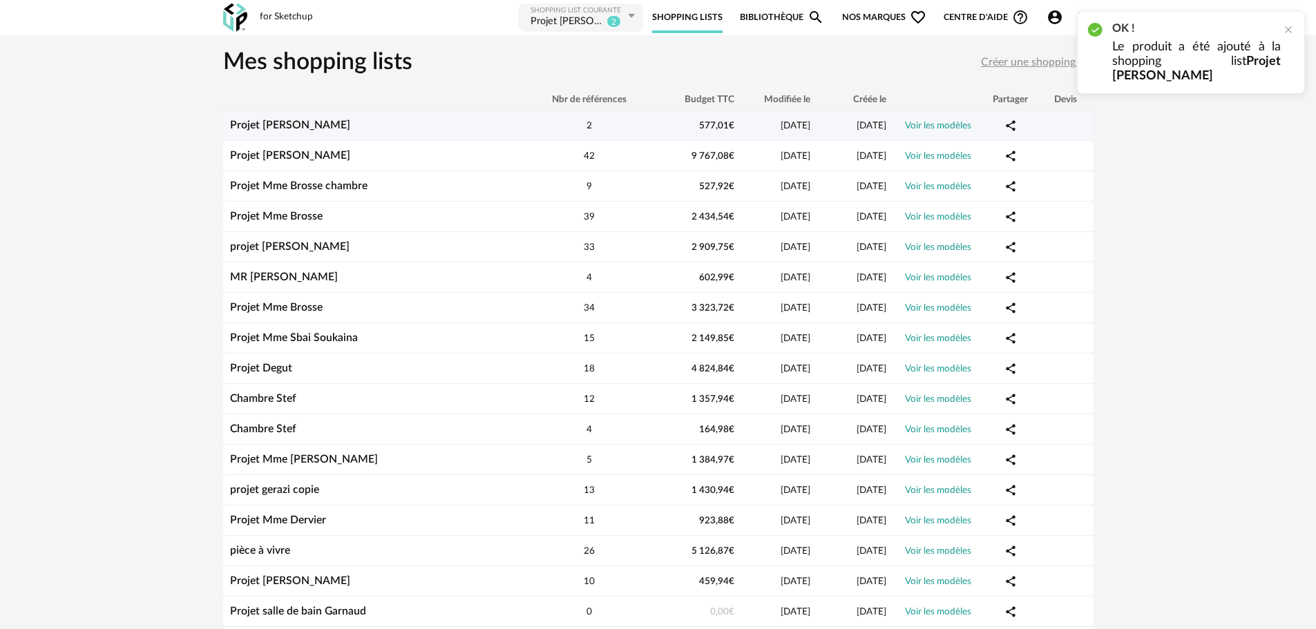
click at [536, 122] on div "2" at bounding box center [589, 125] width 124 height 13
click at [923, 123] on link "Voir les modèles" at bounding box center [938, 126] width 66 height 10
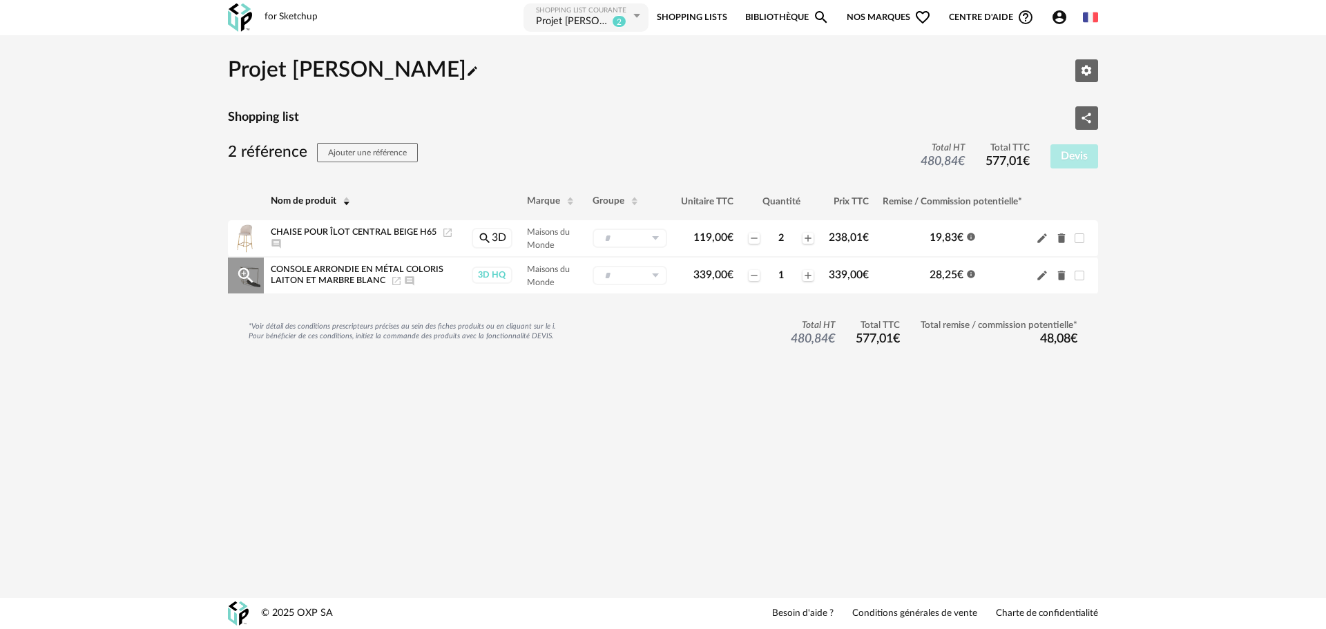
click at [395, 278] on icon "Launch icon" at bounding box center [396, 281] width 11 height 11
click at [818, 24] on icon "Magnify icon" at bounding box center [821, 17] width 17 height 17
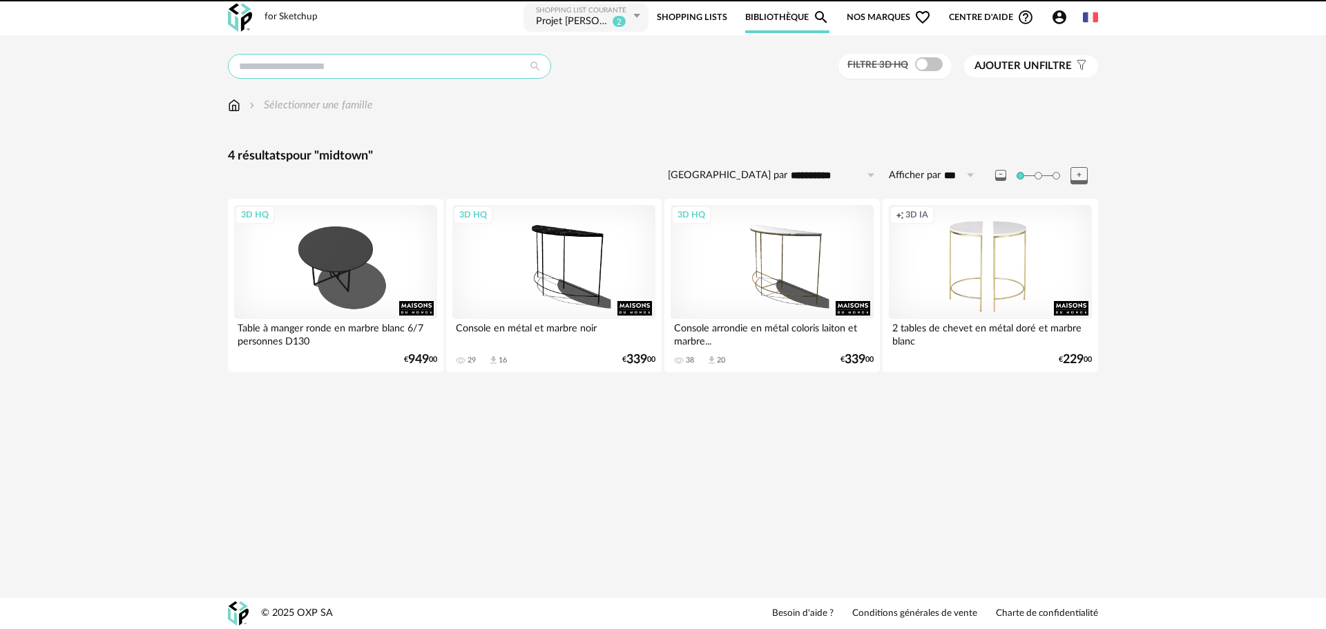
click at [430, 70] on input "text" at bounding box center [389, 66] width 323 height 25
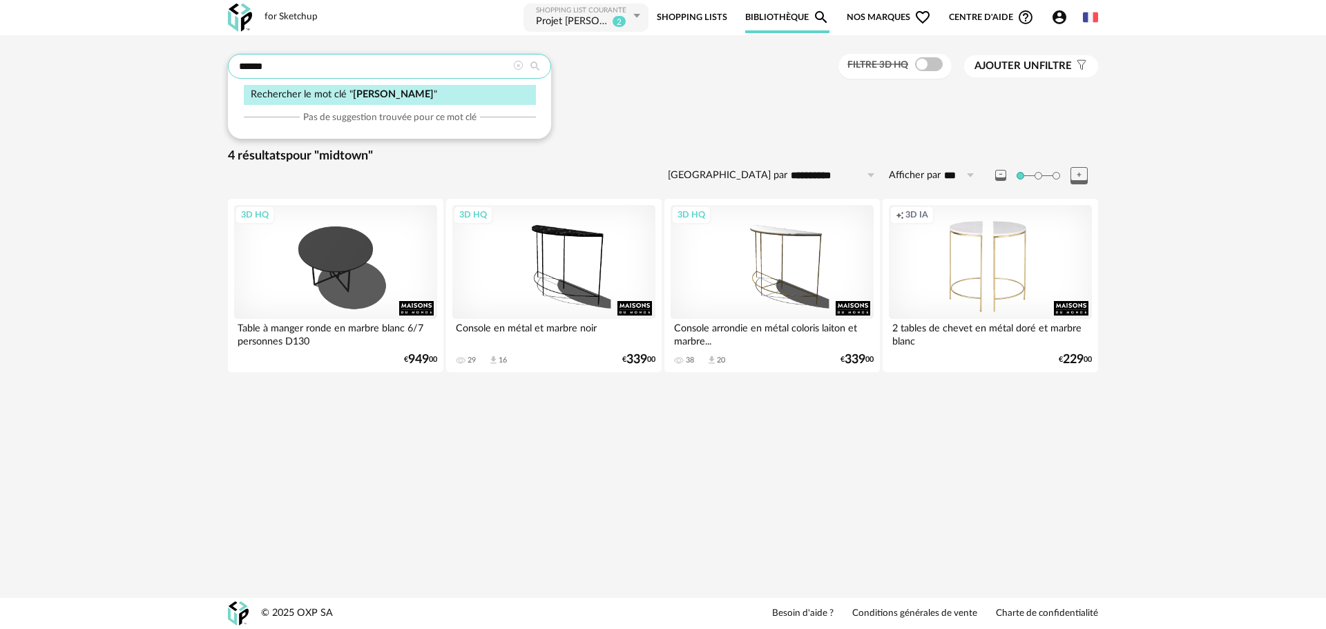
type input "******"
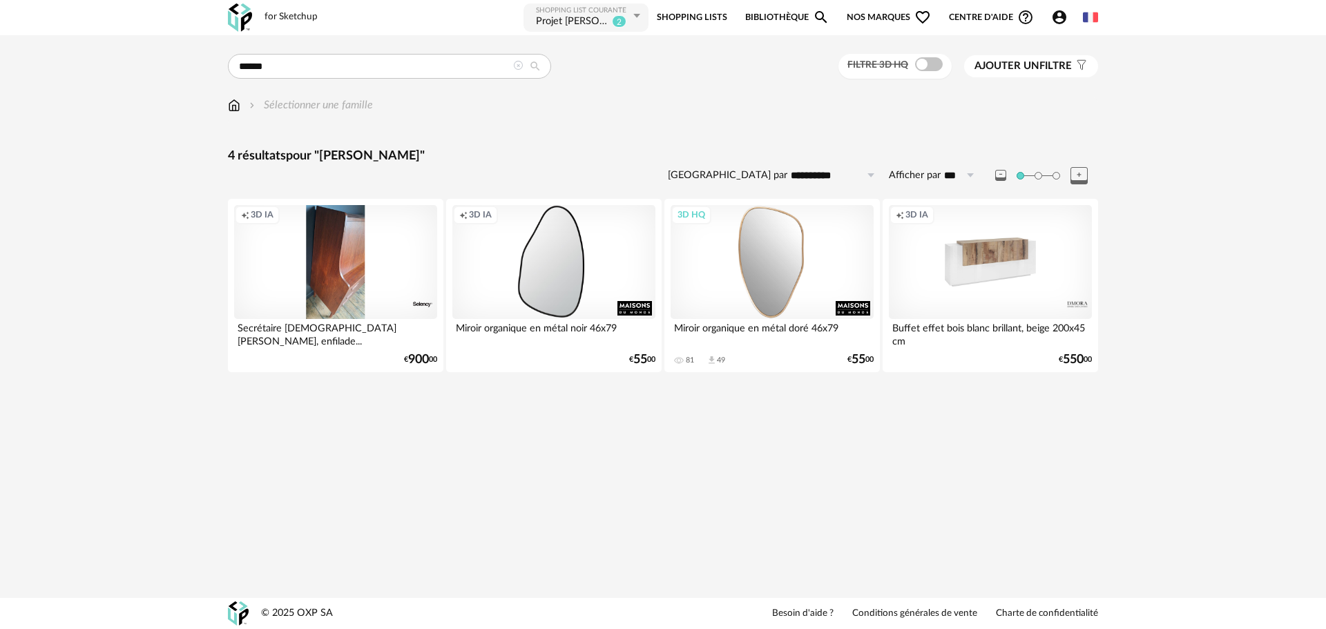
click at [780, 246] on div "3D HQ" at bounding box center [772, 262] width 203 height 114
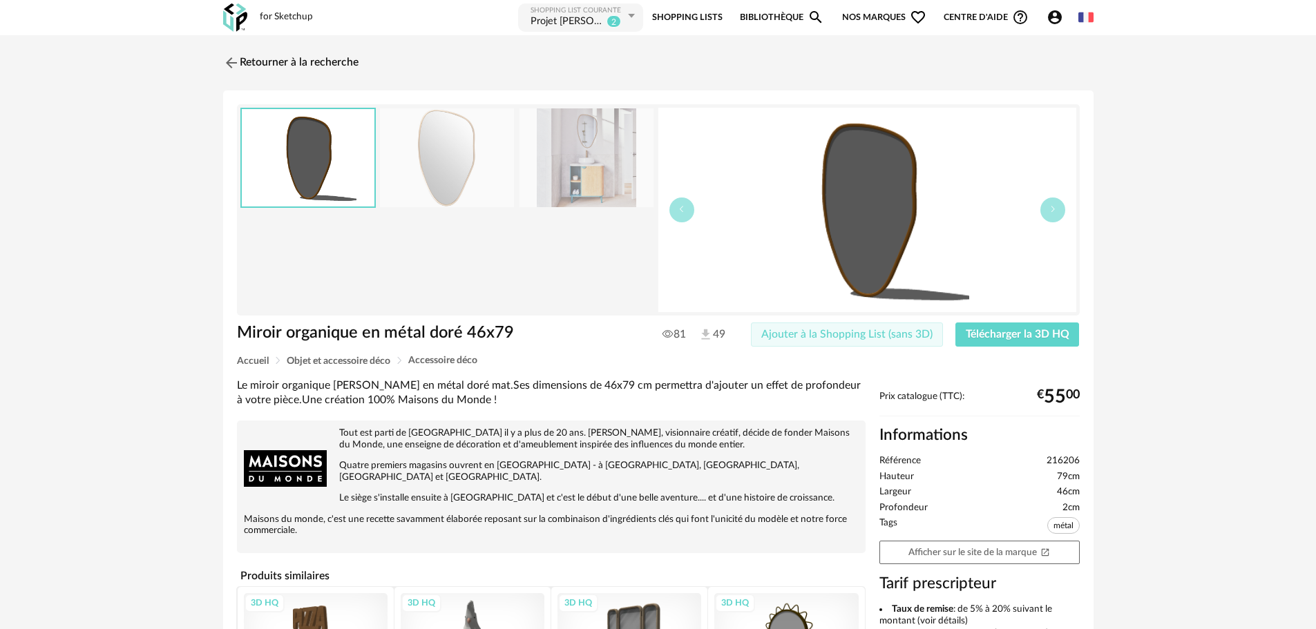
click at [850, 332] on span "Ajouter à la Shopping List (sans 3D)" at bounding box center [846, 334] width 171 height 11
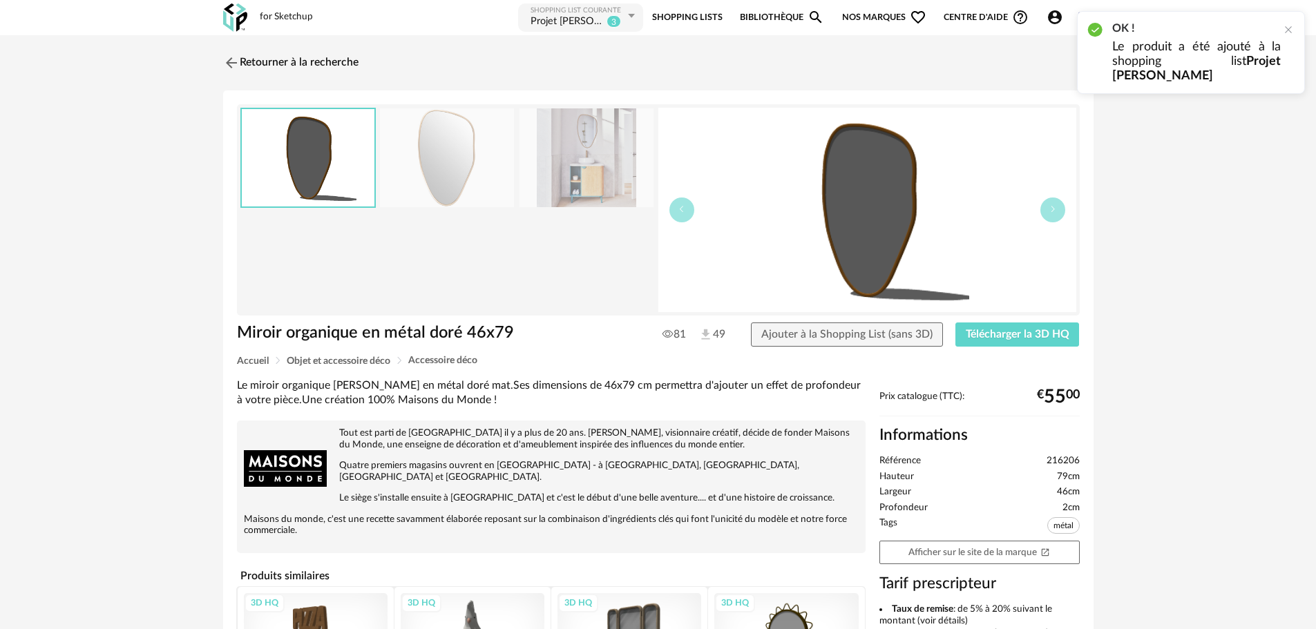
click at [683, 20] on link "Shopping Lists" at bounding box center [687, 17] width 70 height 31
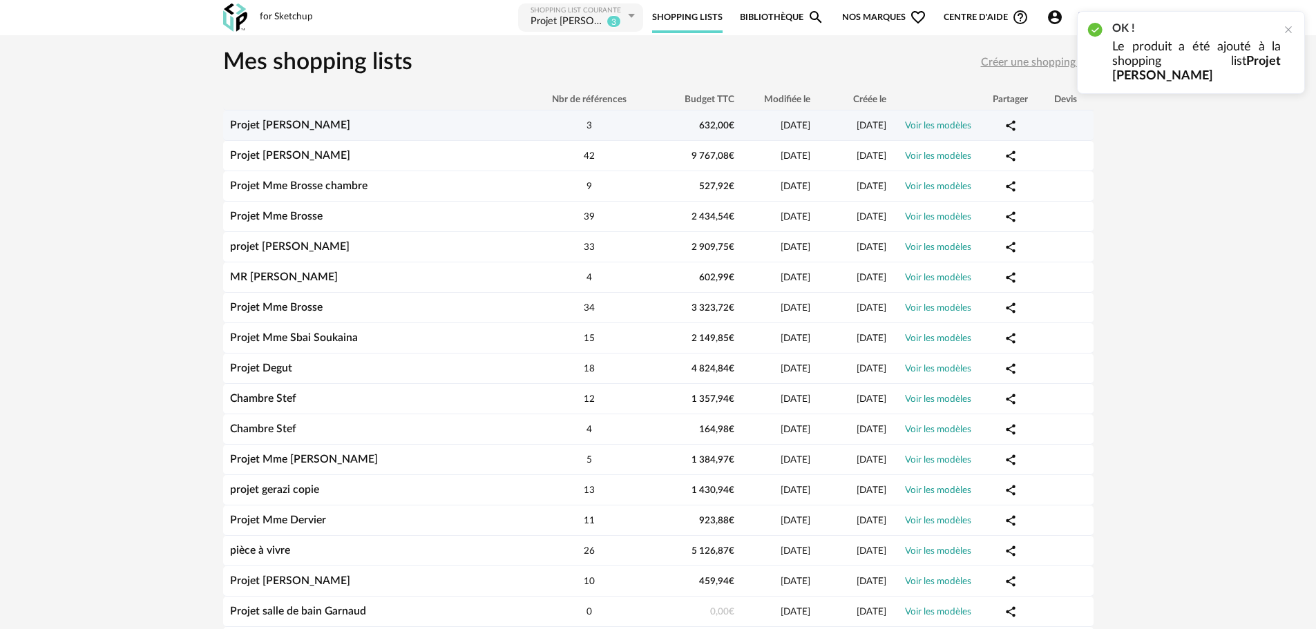
click at [260, 118] on td "Projet [PERSON_NAME]" at bounding box center [375, 126] width 304 height 30
click at [260, 122] on link "Projet [PERSON_NAME]" at bounding box center [290, 124] width 120 height 11
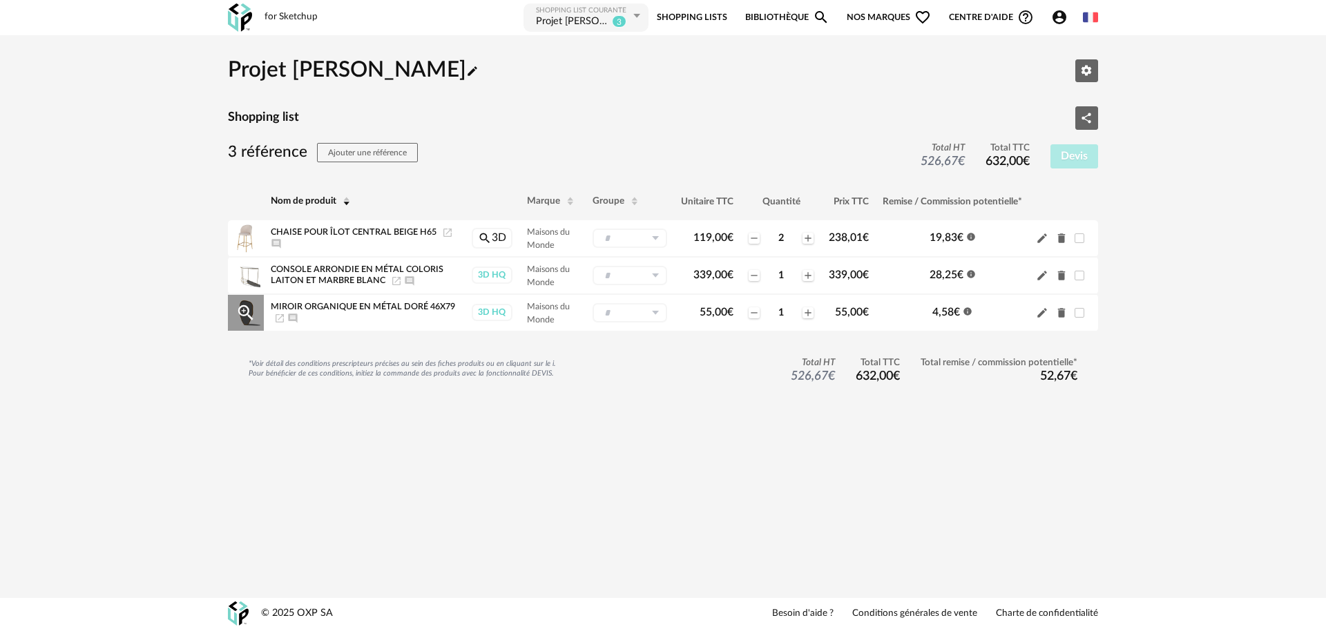
click at [285, 318] on icon "Launch icon" at bounding box center [279, 318] width 11 height 11
click at [809, 8] on link "Bibliothèque Magnify icon" at bounding box center [787, 17] width 84 height 31
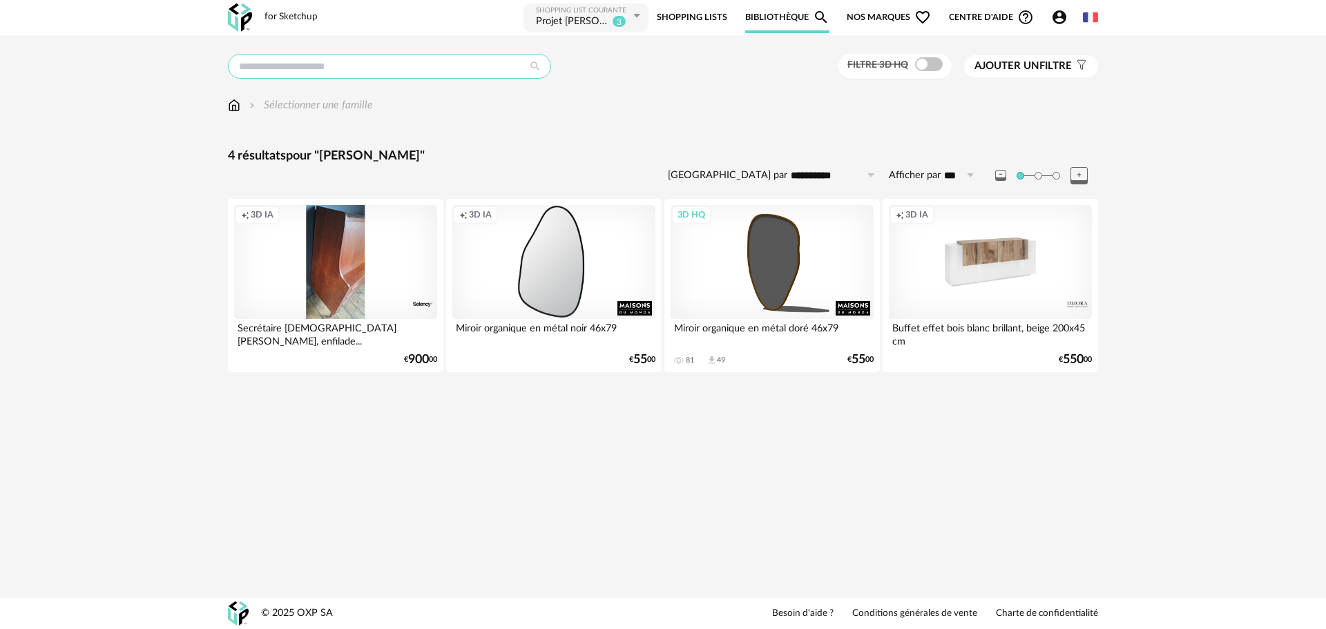
click at [470, 65] on input "text" at bounding box center [389, 66] width 323 height 25
type input "******"
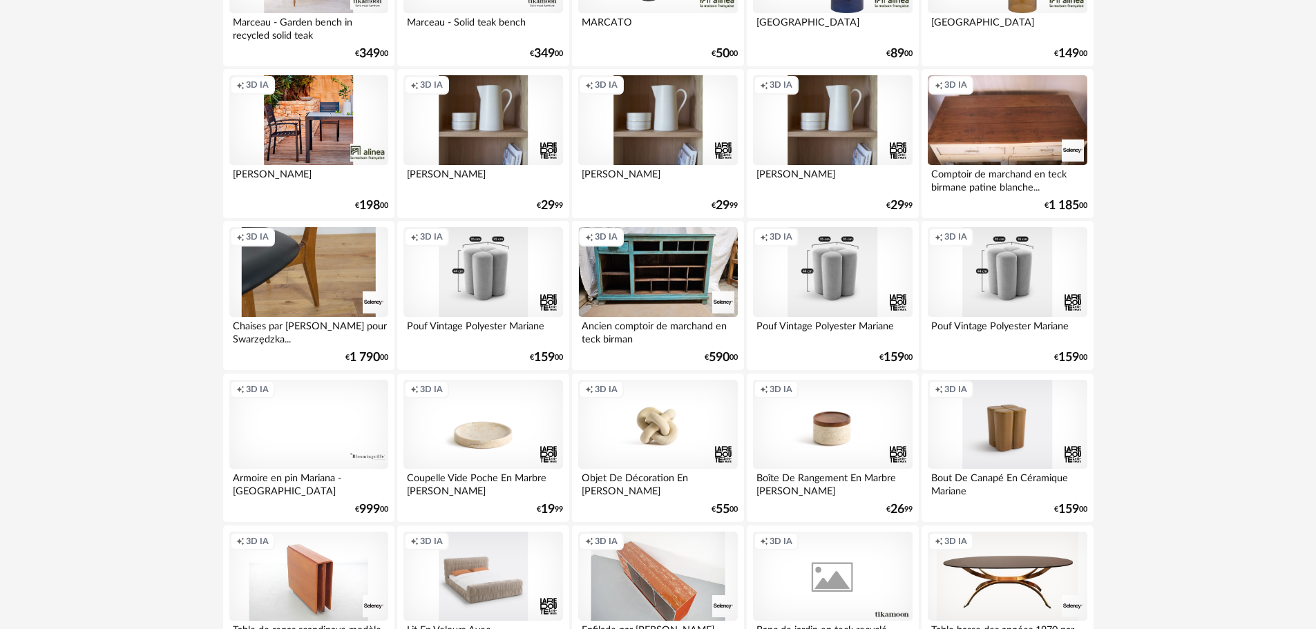
scroll to position [345, 0]
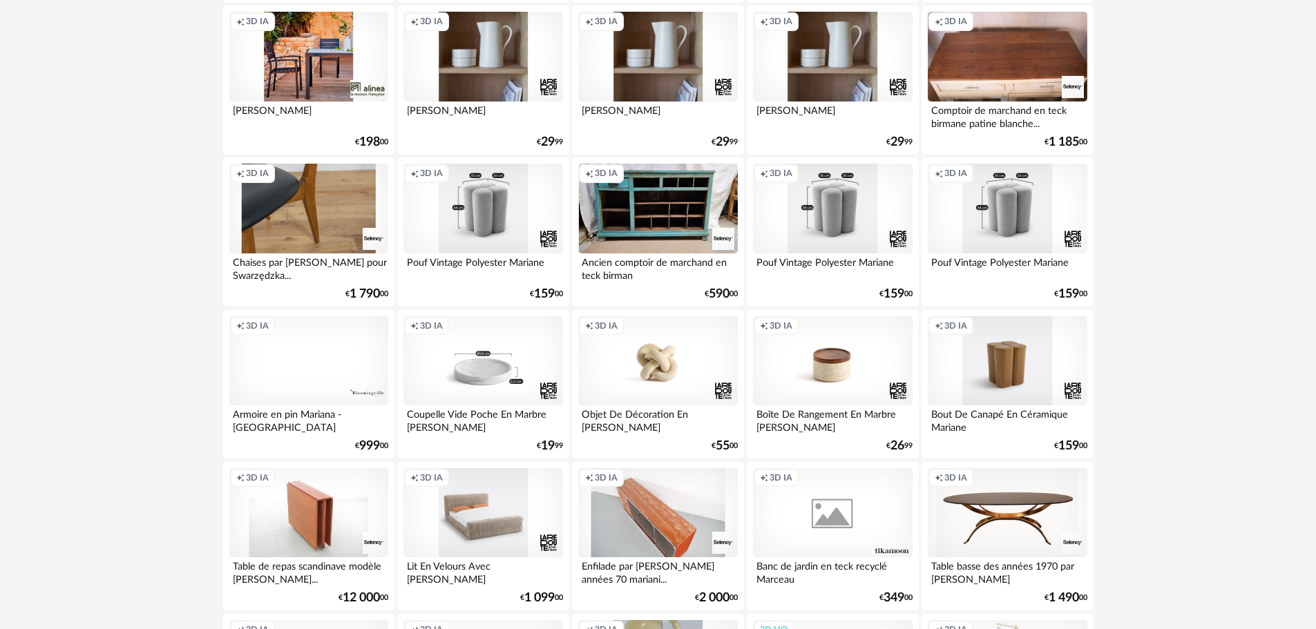
click at [488, 349] on div "Creation icon 3D IA" at bounding box center [482, 361] width 159 height 90
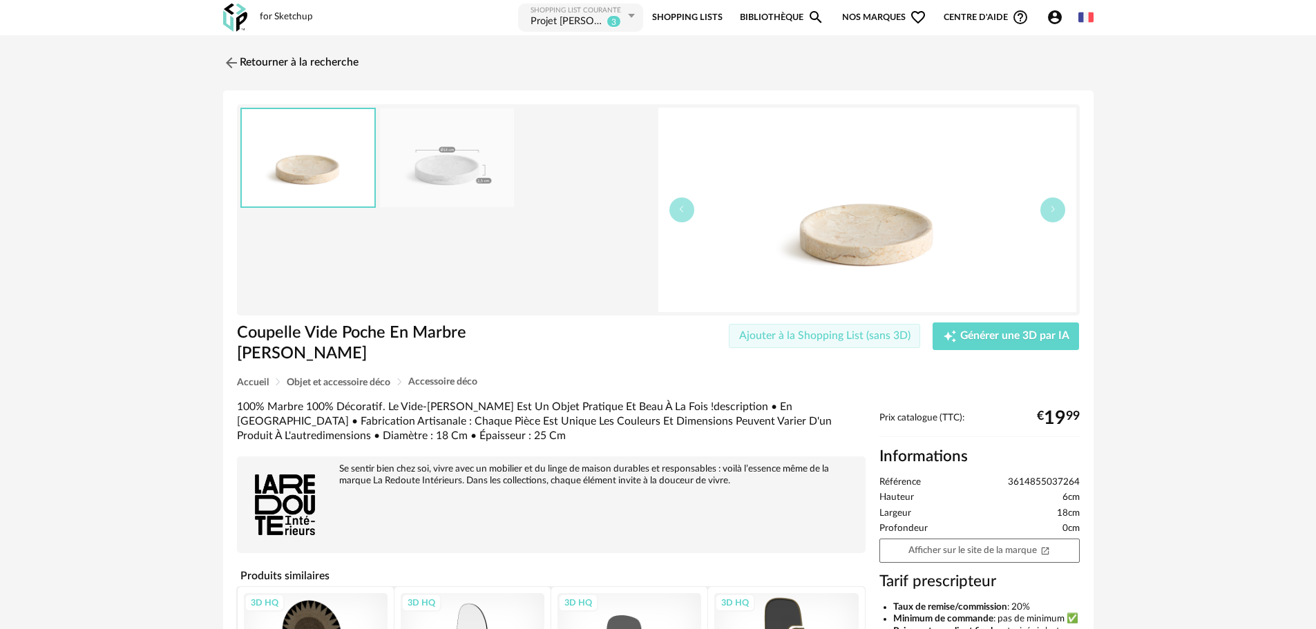
click at [836, 332] on span "Ajouter à la Shopping List (sans 3D)" at bounding box center [824, 335] width 171 height 11
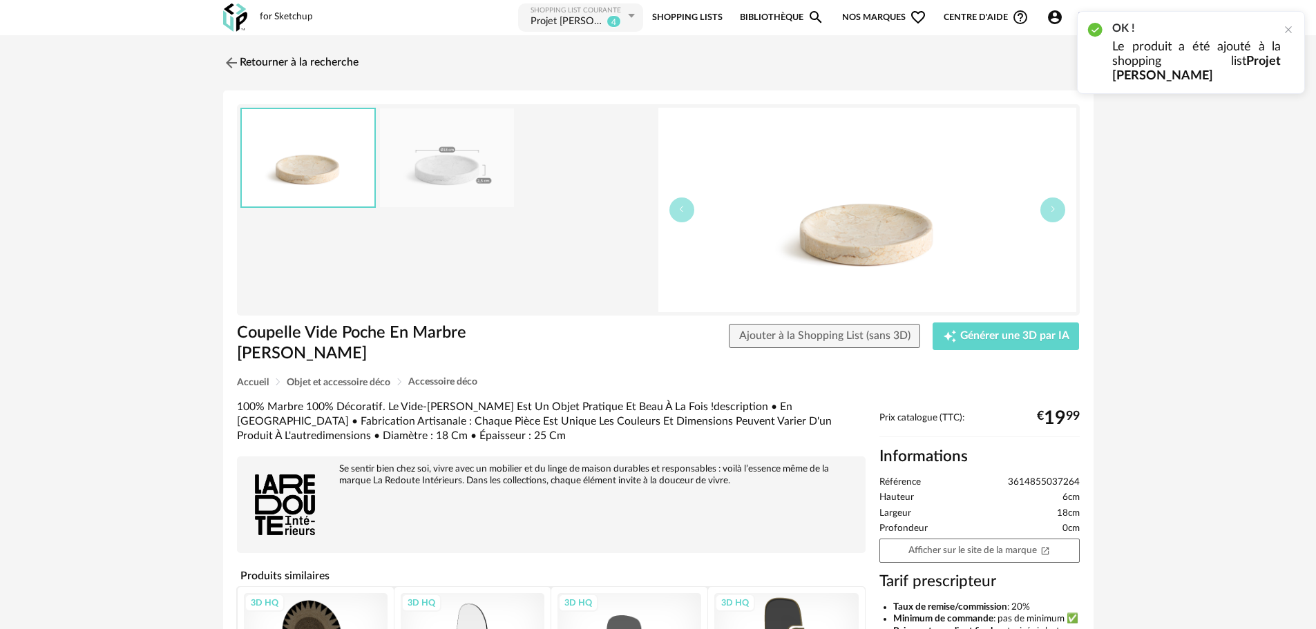
click at [695, 14] on link "Shopping Lists" at bounding box center [687, 17] width 70 height 31
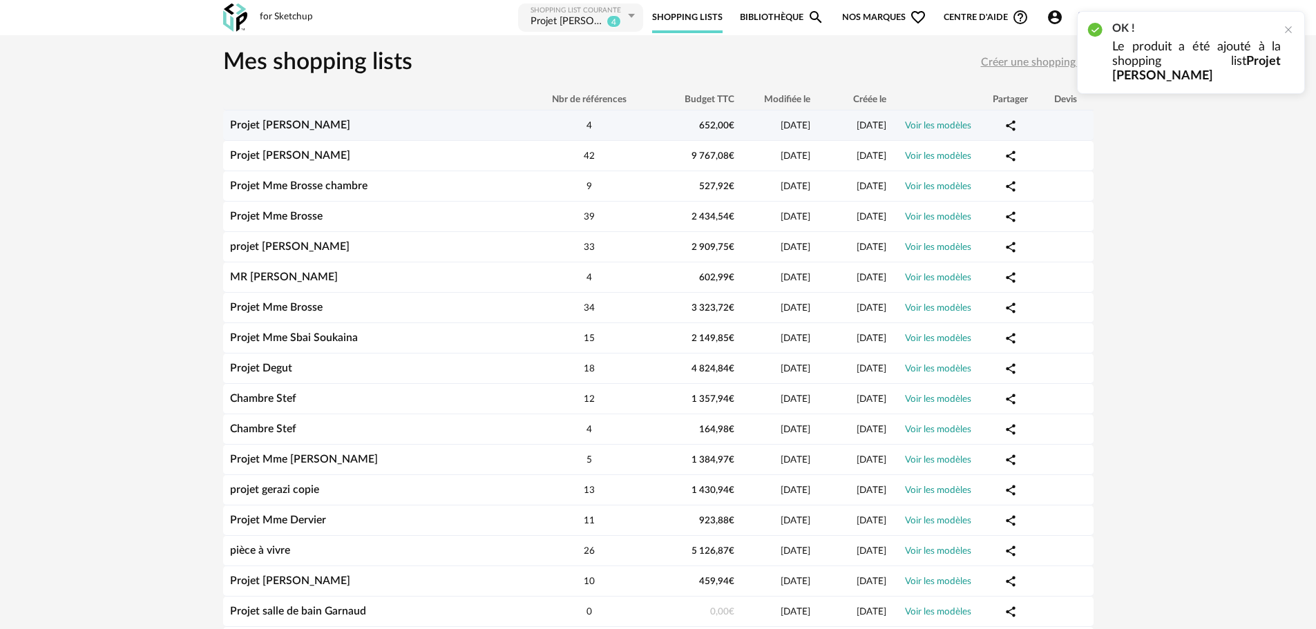
click at [280, 124] on link "Projet [PERSON_NAME]" at bounding box center [290, 124] width 120 height 11
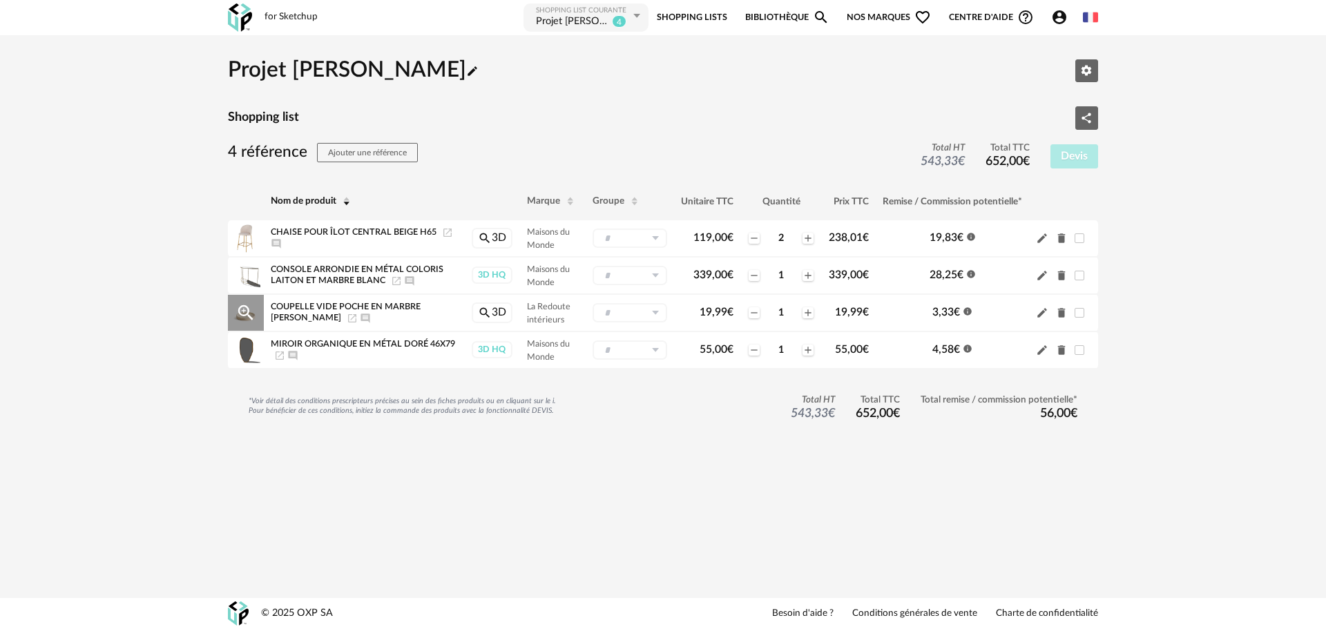
click at [347, 313] on icon "Launch icon" at bounding box center [352, 318] width 11 height 11
click at [794, 19] on link "Bibliothèque Magnify icon" at bounding box center [787, 17] width 84 height 31
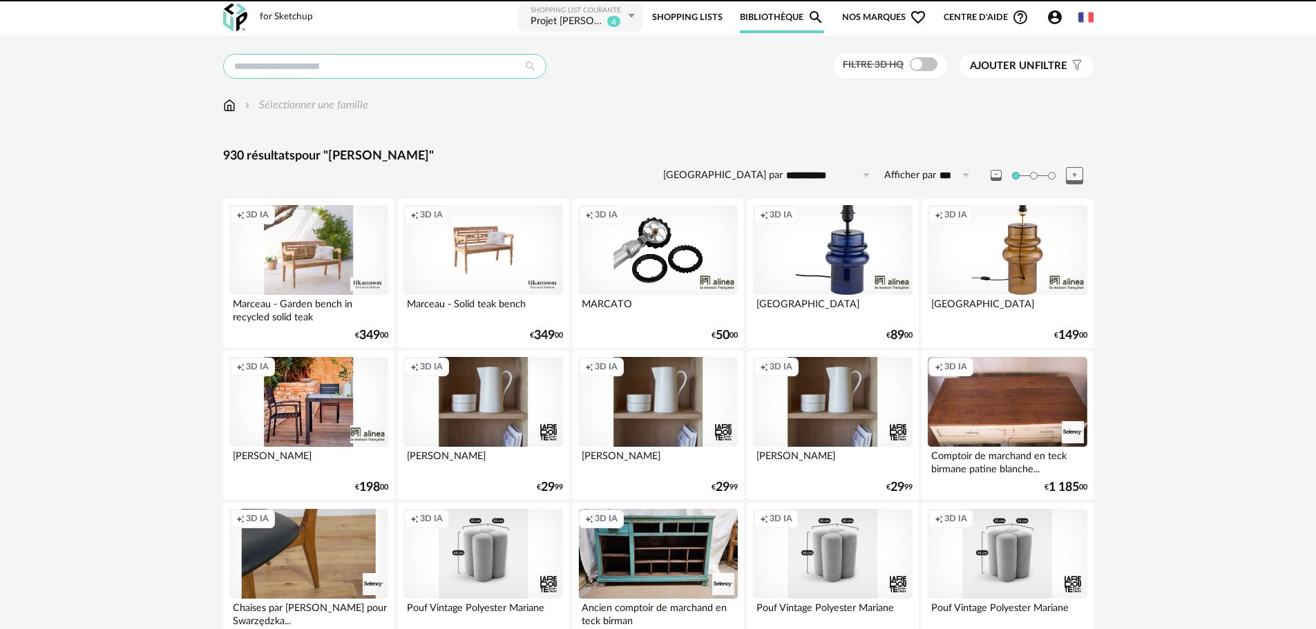
click at [445, 59] on input "text" at bounding box center [384, 66] width 323 height 25
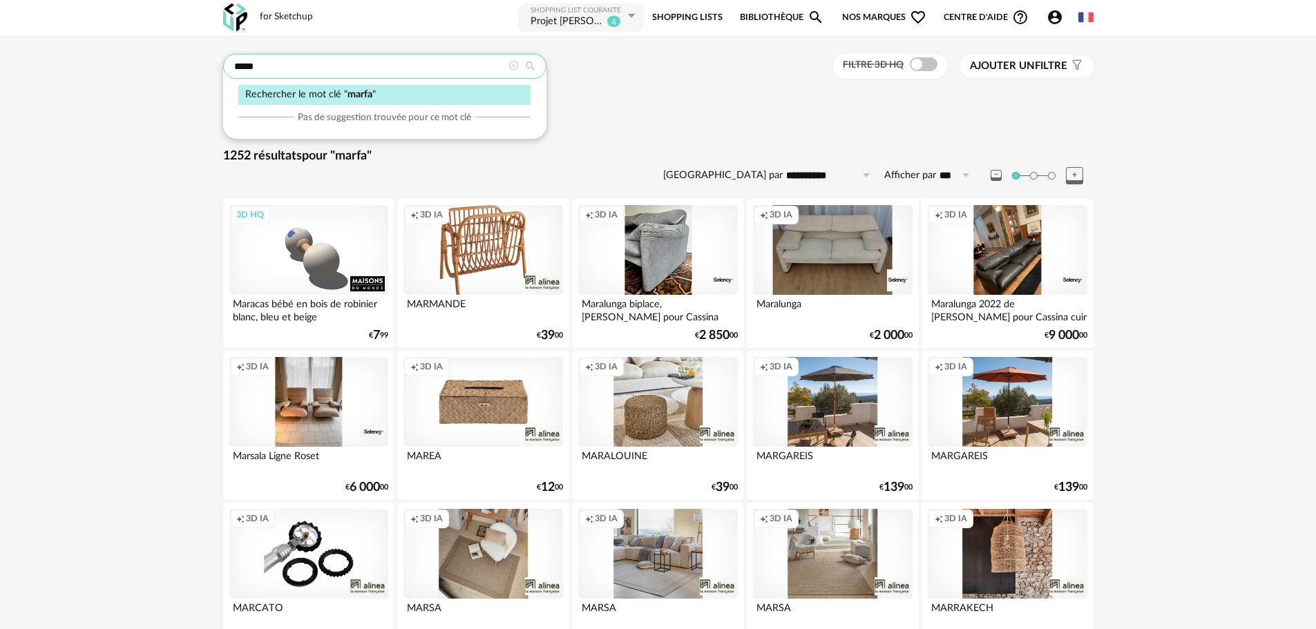
drag, startPoint x: 323, startPoint y: 73, endPoint x: 124, endPoint y: 73, distance: 198.2
type input "******"
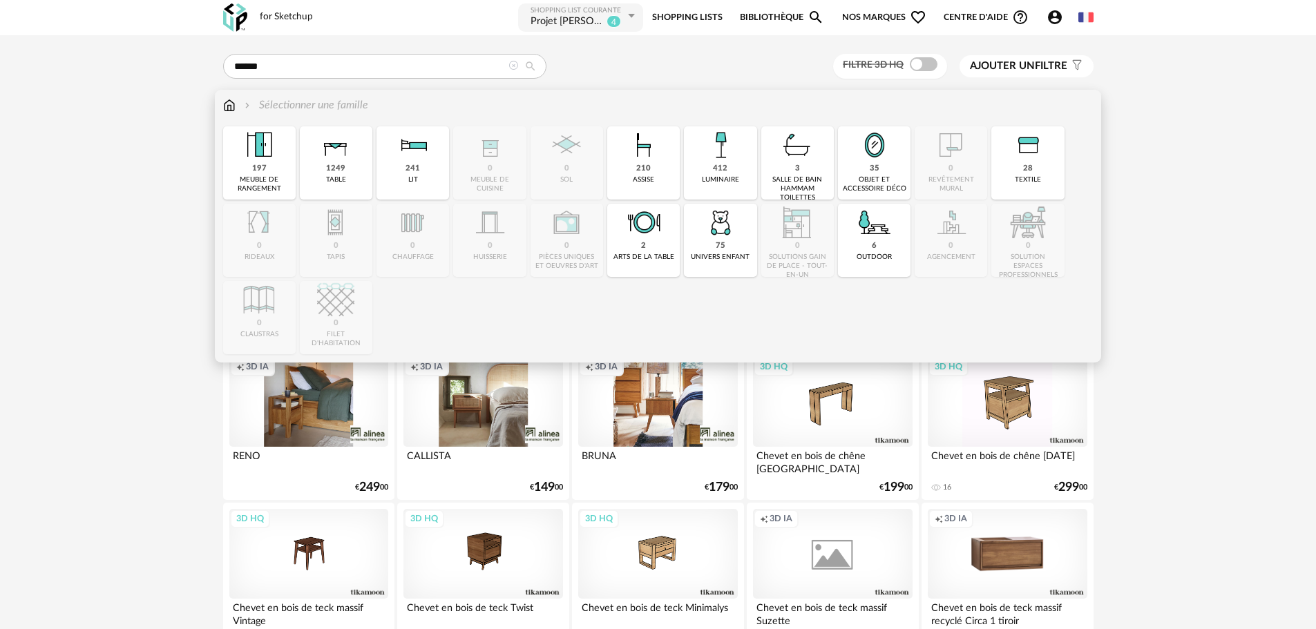
click at [709, 245] on div "75 univers enfant" at bounding box center [720, 240] width 73 height 73
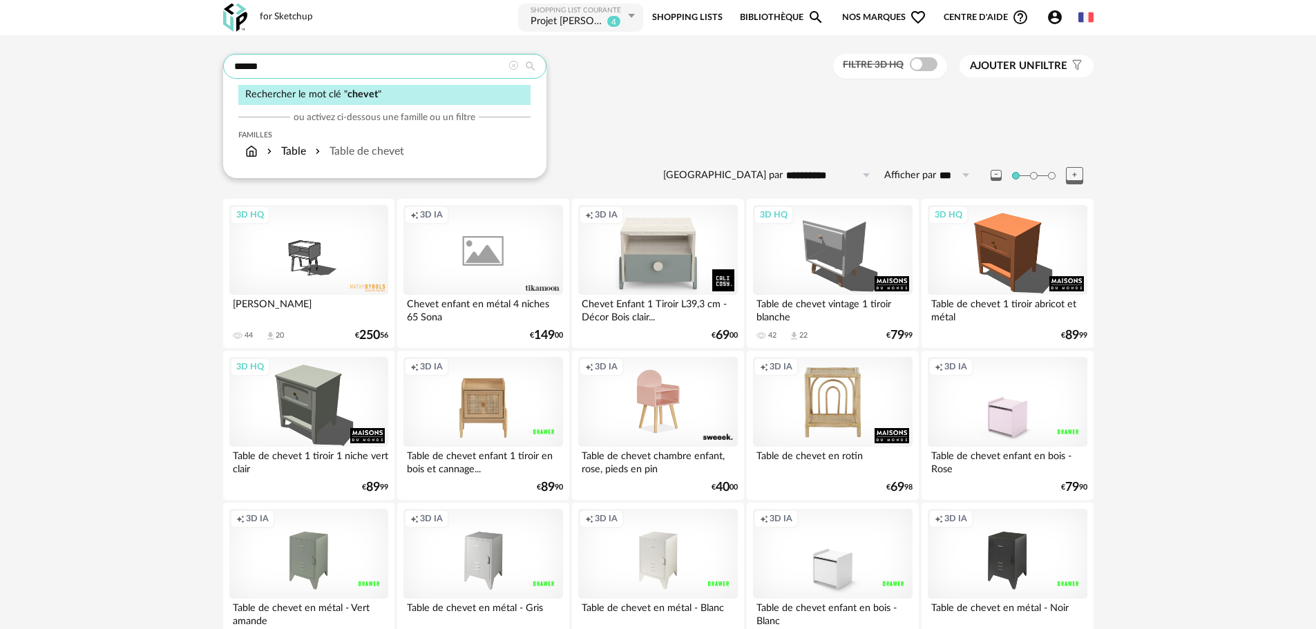
drag, startPoint x: 310, startPoint y: 71, endPoint x: 147, endPoint y: 73, distance: 163.0
type input "*****"
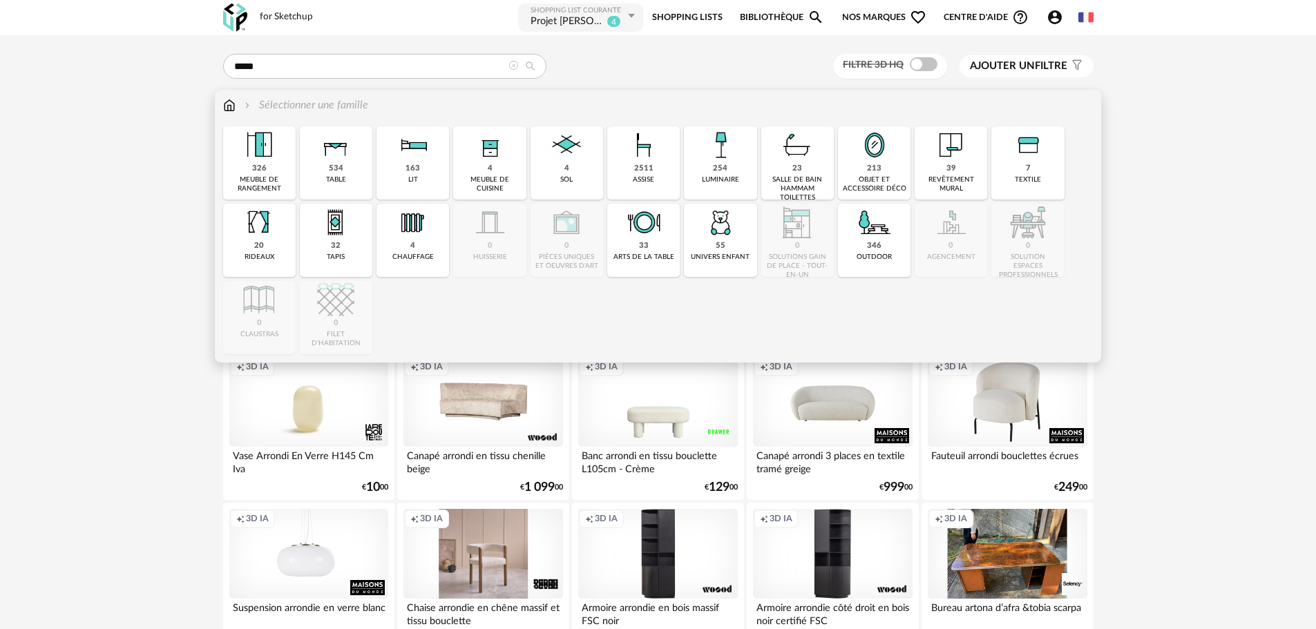
click at [709, 171] on div "254 luminaire" at bounding box center [720, 162] width 73 height 73
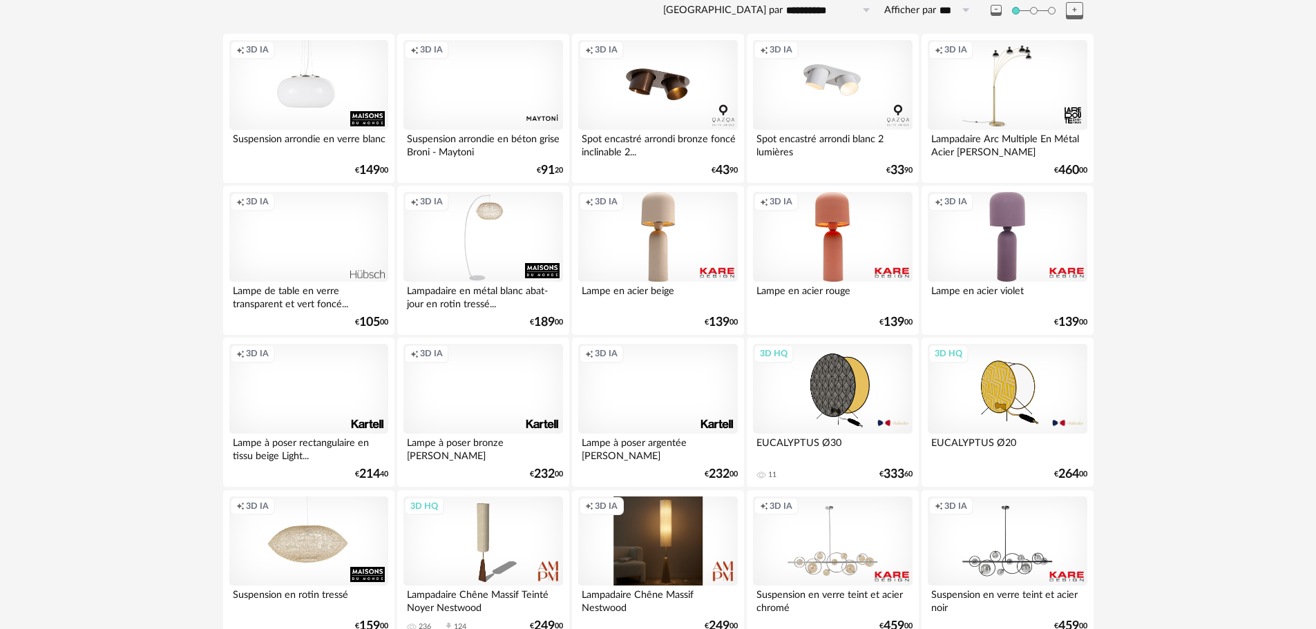
scroll to position [345, 0]
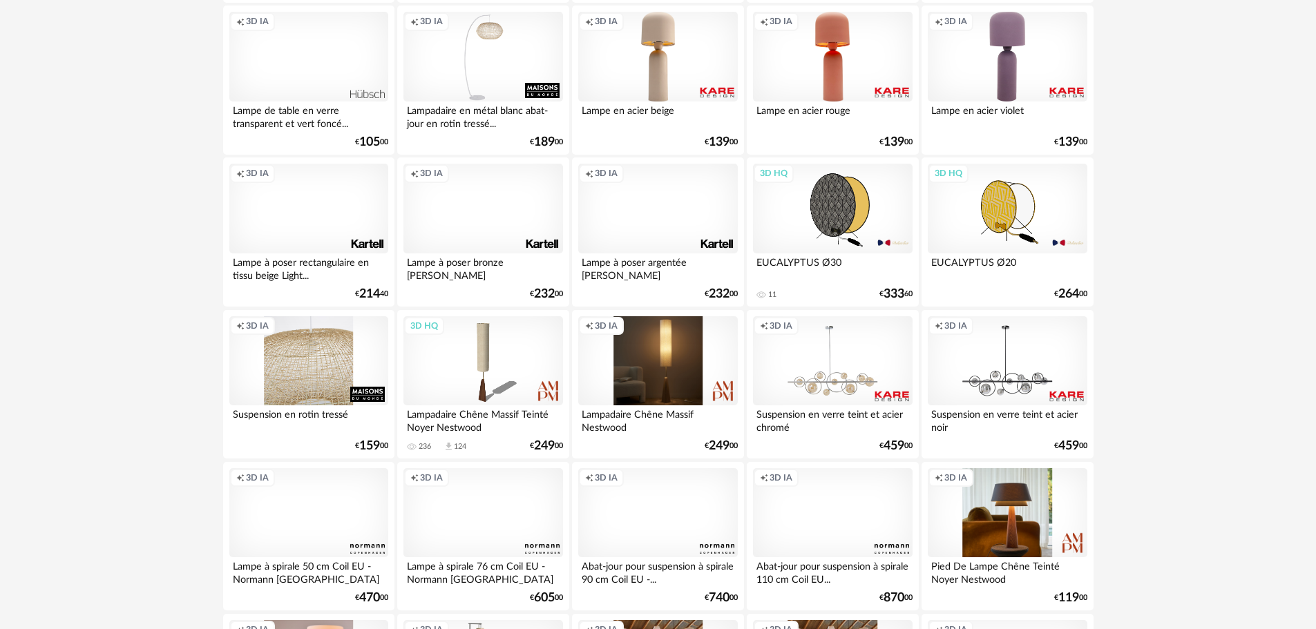
click at [332, 360] on div "Creation icon 3D IA" at bounding box center [308, 361] width 159 height 90
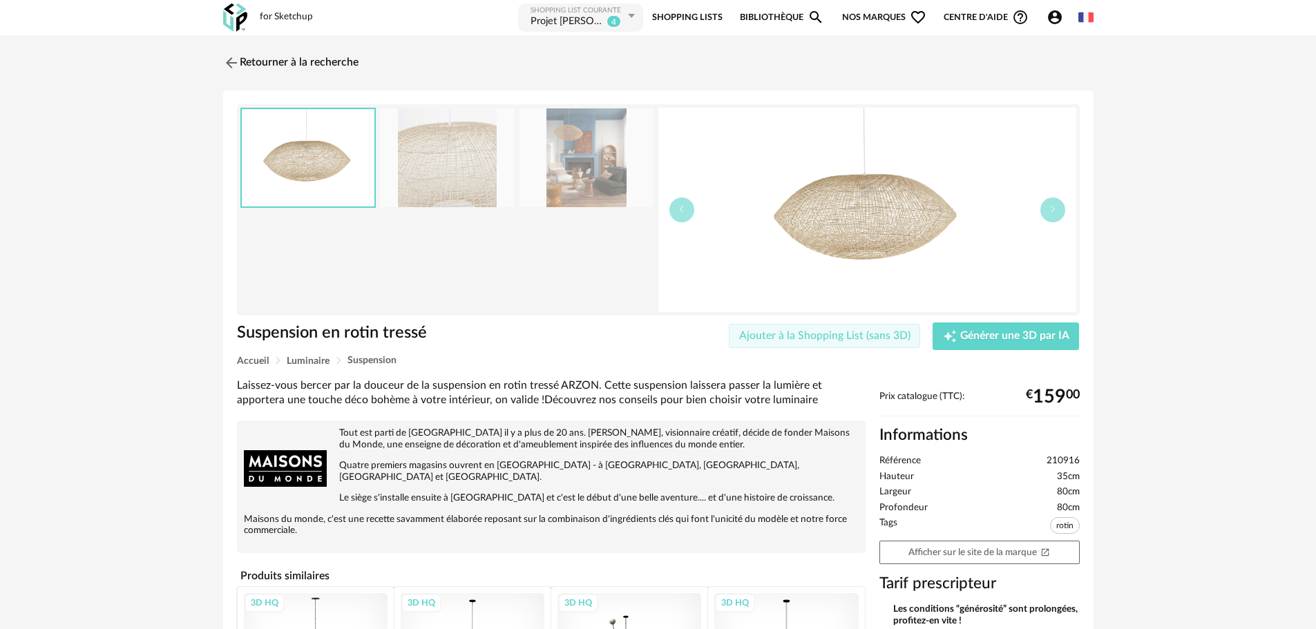
click at [801, 334] on span "Ajouter à la Shopping List (sans 3D)" at bounding box center [824, 335] width 171 height 11
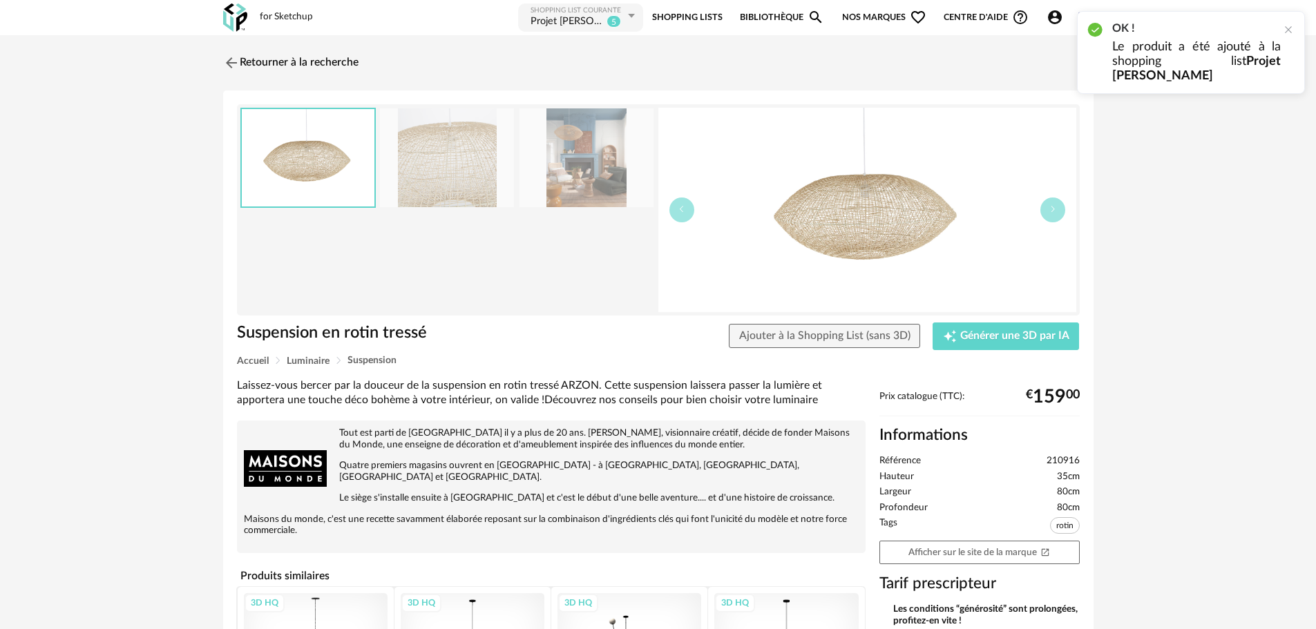
click at [676, 18] on link "Shopping Lists" at bounding box center [687, 17] width 70 height 31
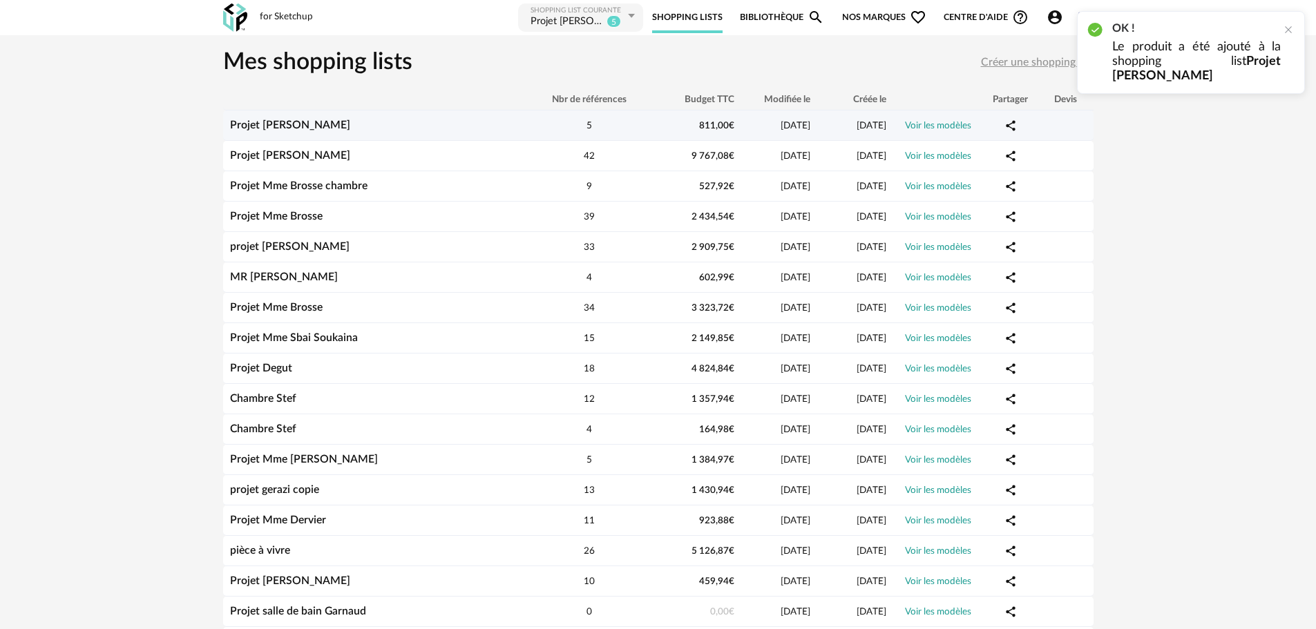
click at [269, 128] on link "Projet [PERSON_NAME]" at bounding box center [290, 124] width 120 height 11
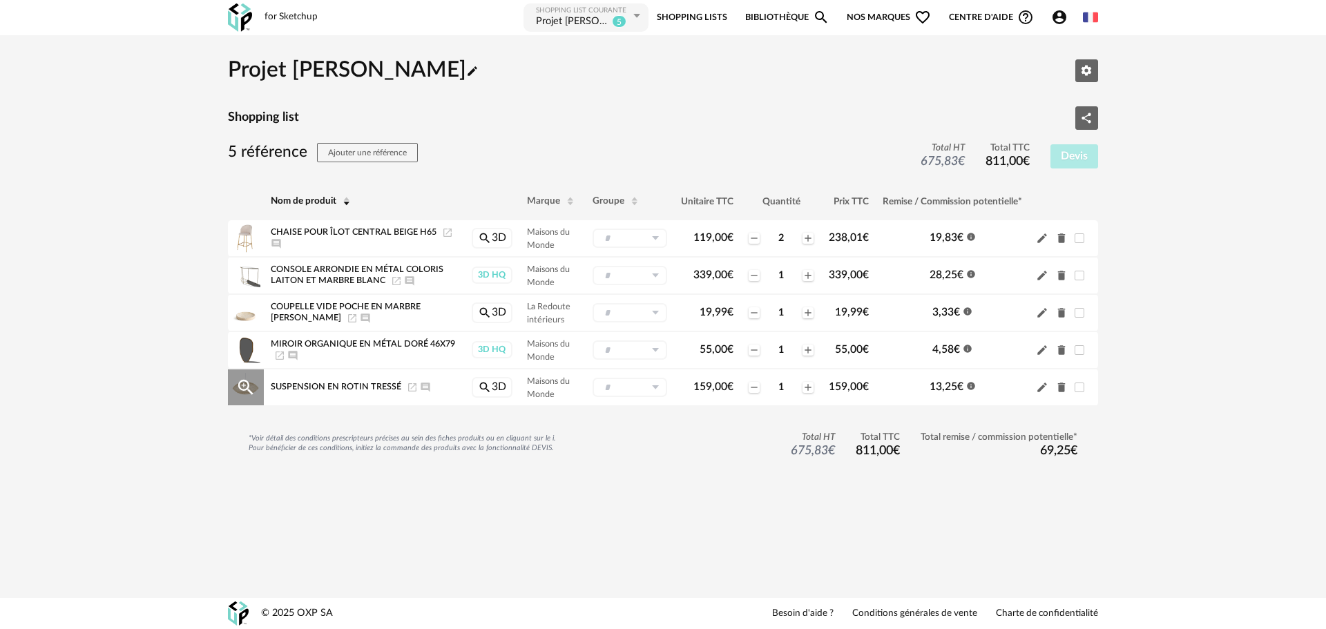
click at [408, 388] on icon "Launch icon" at bounding box center [412, 387] width 11 height 11
click at [783, 23] on link "Bibliothèque Magnify icon" at bounding box center [787, 17] width 84 height 31
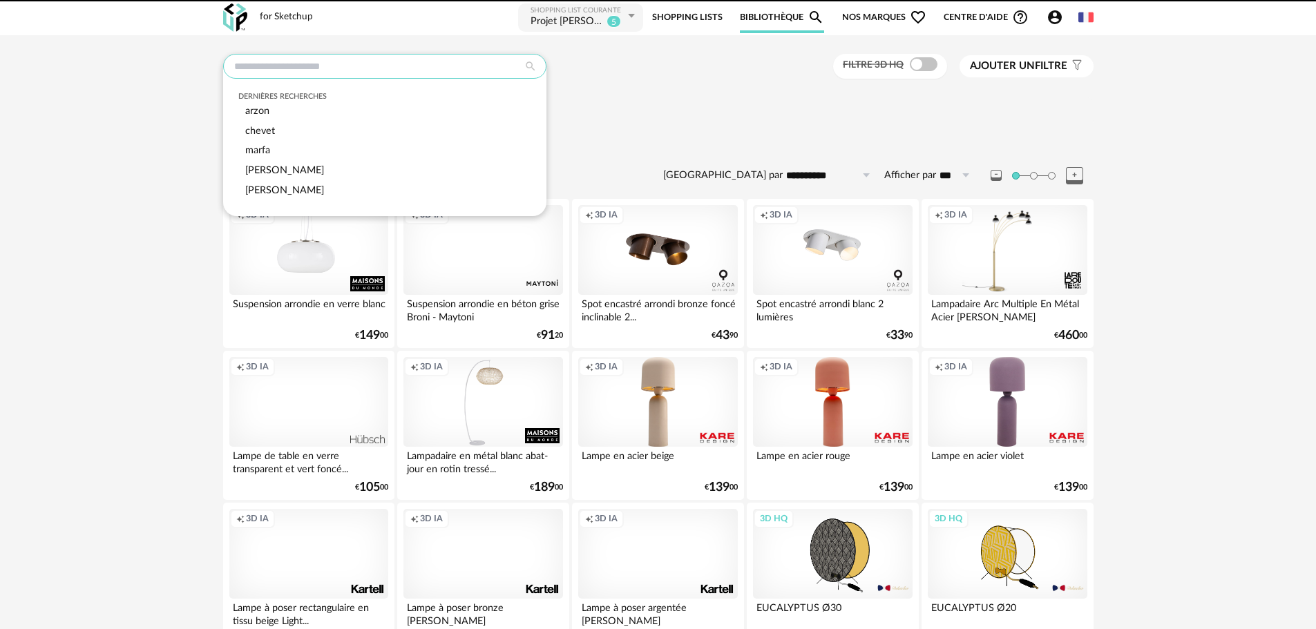
click at [434, 69] on input "text" at bounding box center [384, 66] width 323 height 25
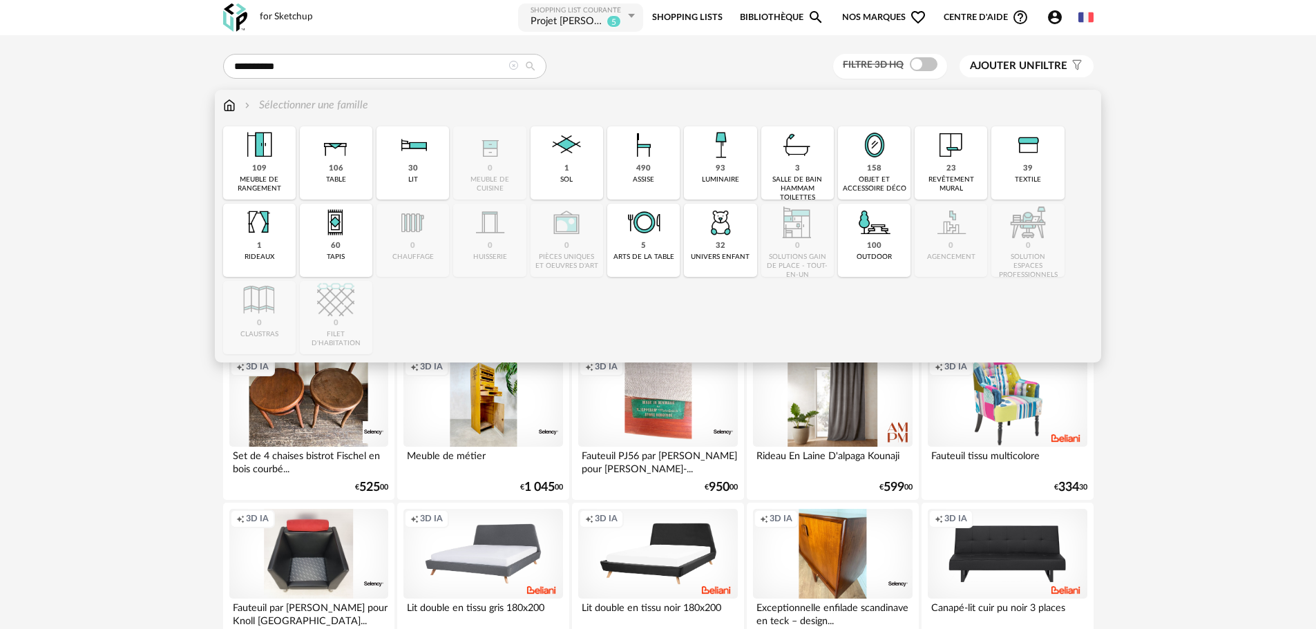
click at [717, 246] on div "32" at bounding box center [721, 246] width 10 height 10
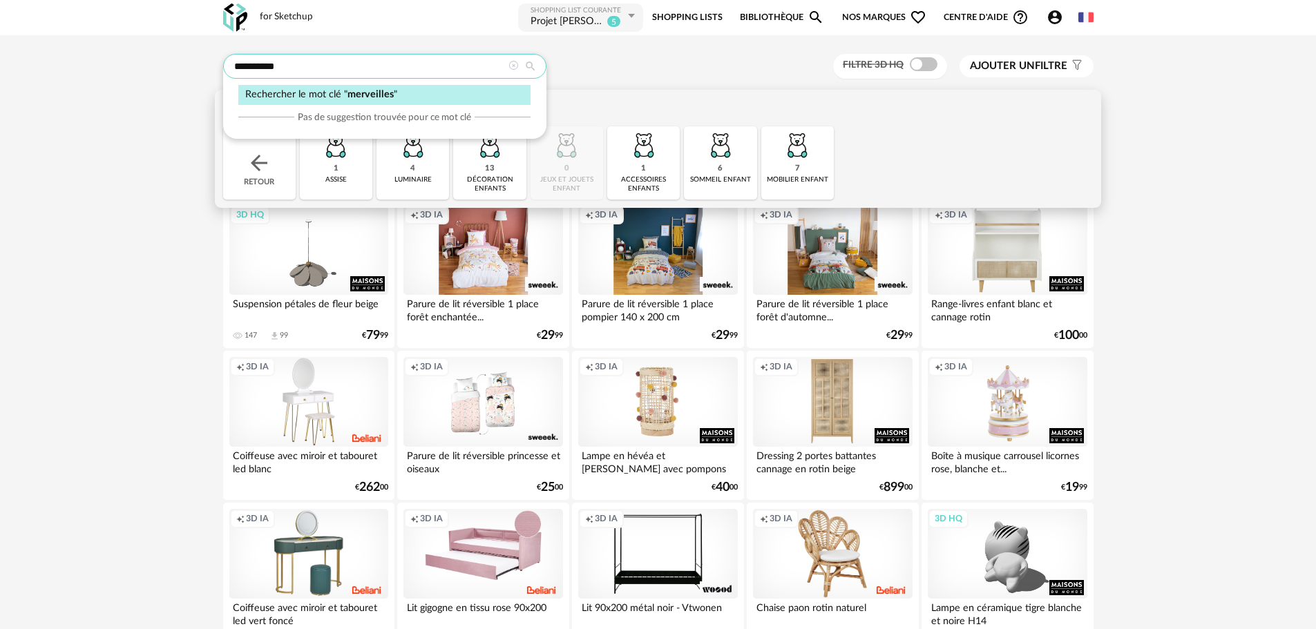
drag, startPoint x: 318, startPoint y: 62, endPoint x: 221, endPoint y: 63, distance: 97.4
type input "****"
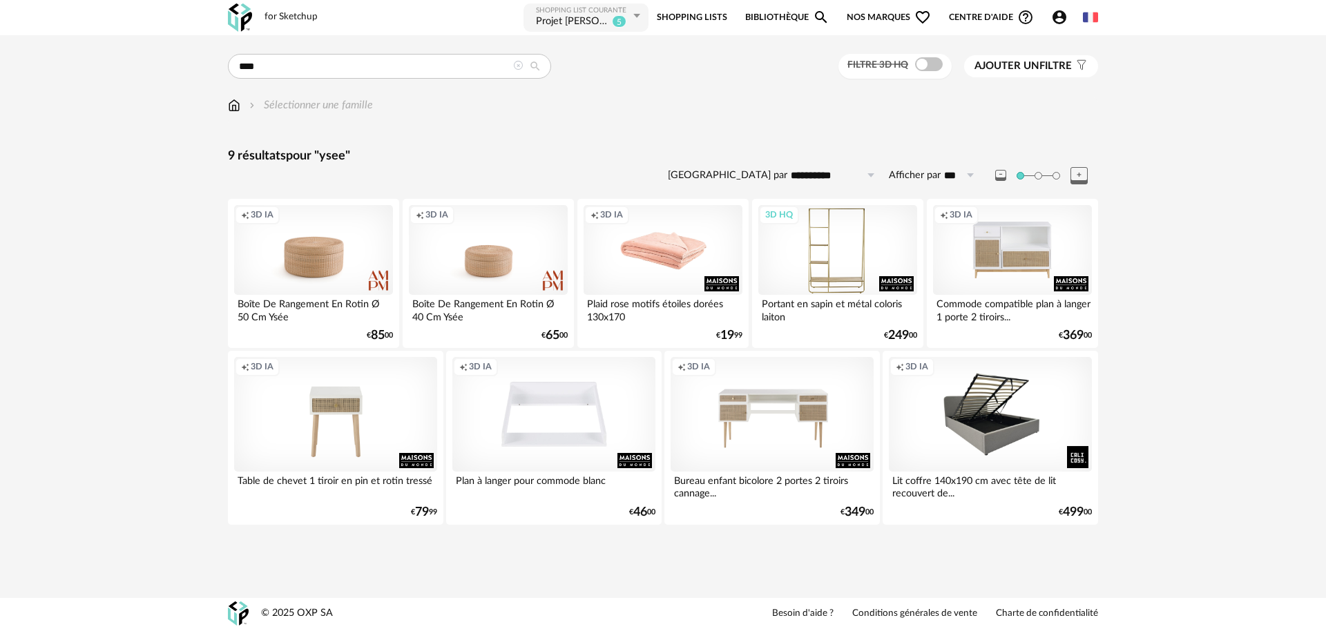
click at [836, 259] on div "3D HQ" at bounding box center [837, 250] width 159 height 90
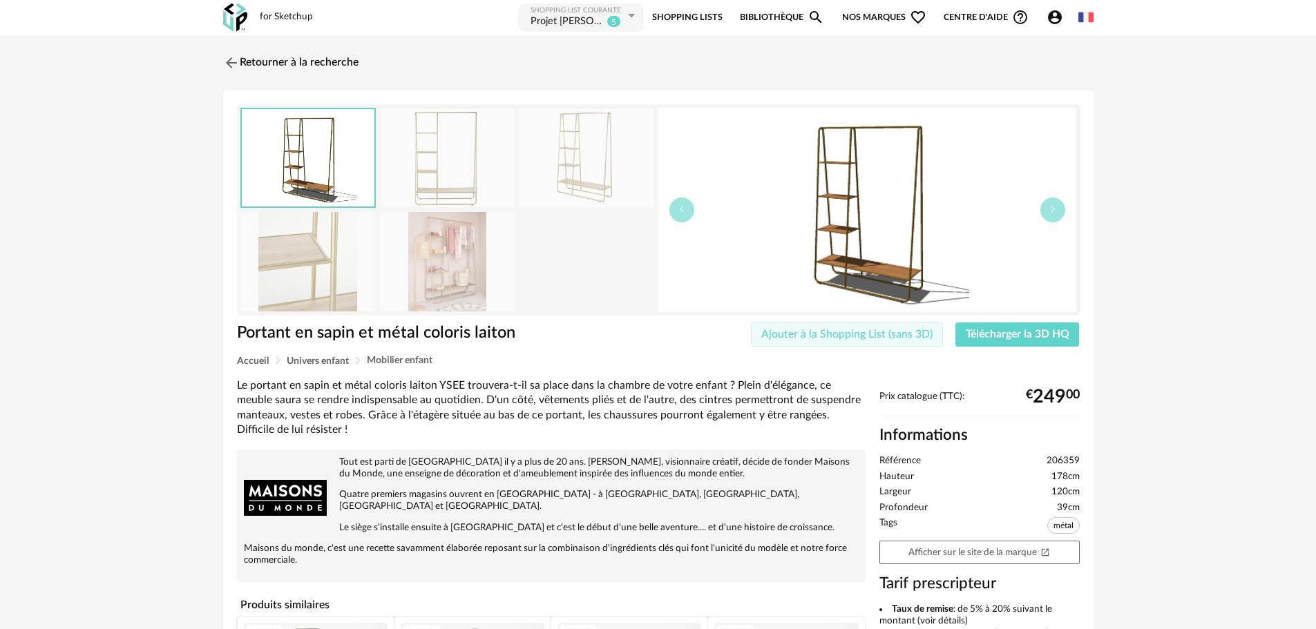
click at [790, 334] on span "Ajouter à la Shopping List (sans 3D)" at bounding box center [846, 334] width 171 height 11
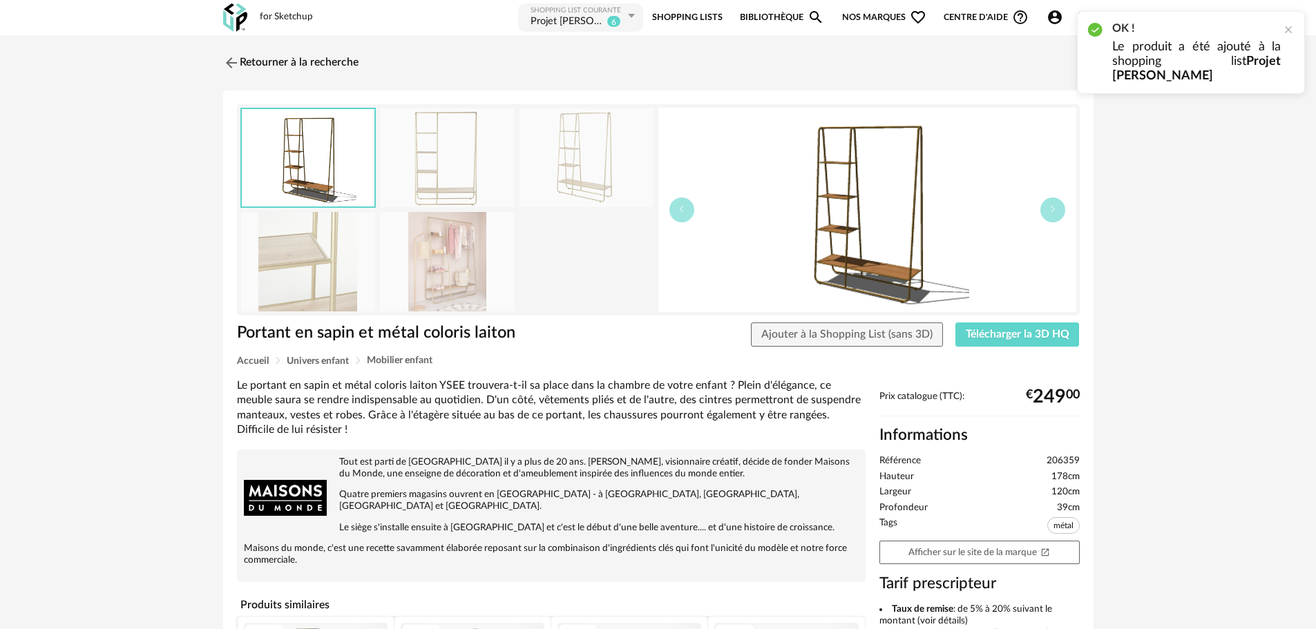
click at [704, 19] on link "Shopping Lists" at bounding box center [687, 17] width 70 height 31
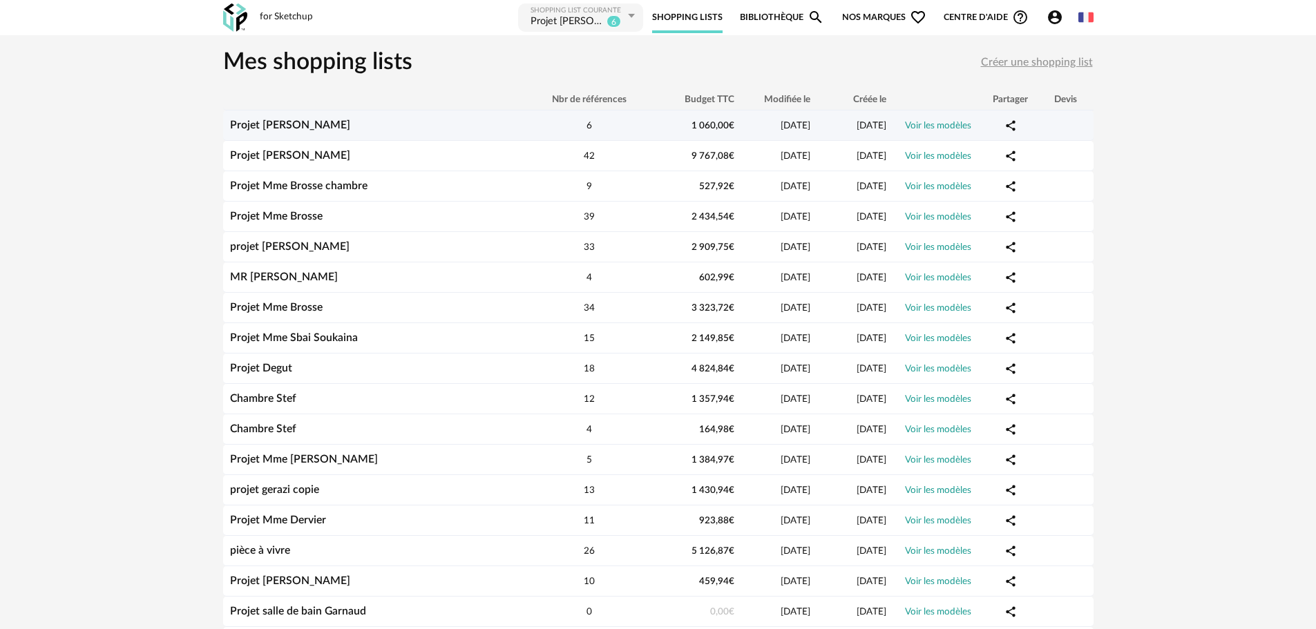
click at [243, 121] on link "Projet [PERSON_NAME]" at bounding box center [290, 124] width 120 height 11
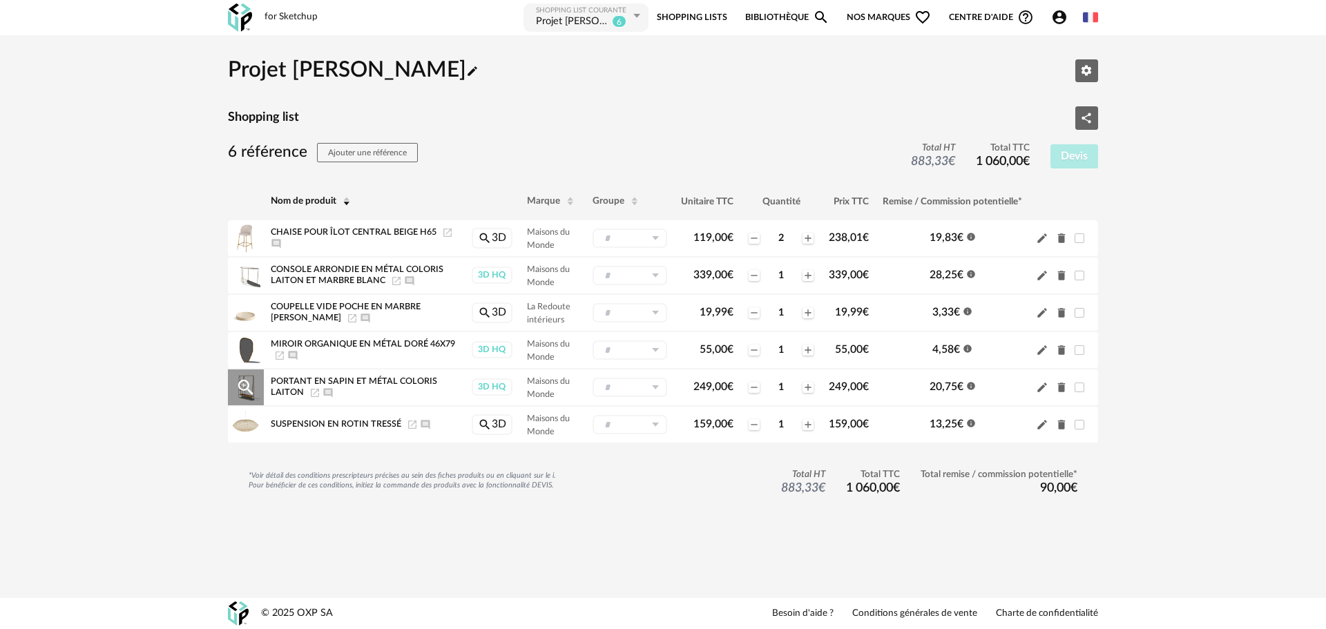
click at [315, 394] on icon "Launch icon" at bounding box center [314, 392] width 11 height 11
click at [809, 14] on link "Bibliothèque Magnify icon" at bounding box center [787, 17] width 84 height 31
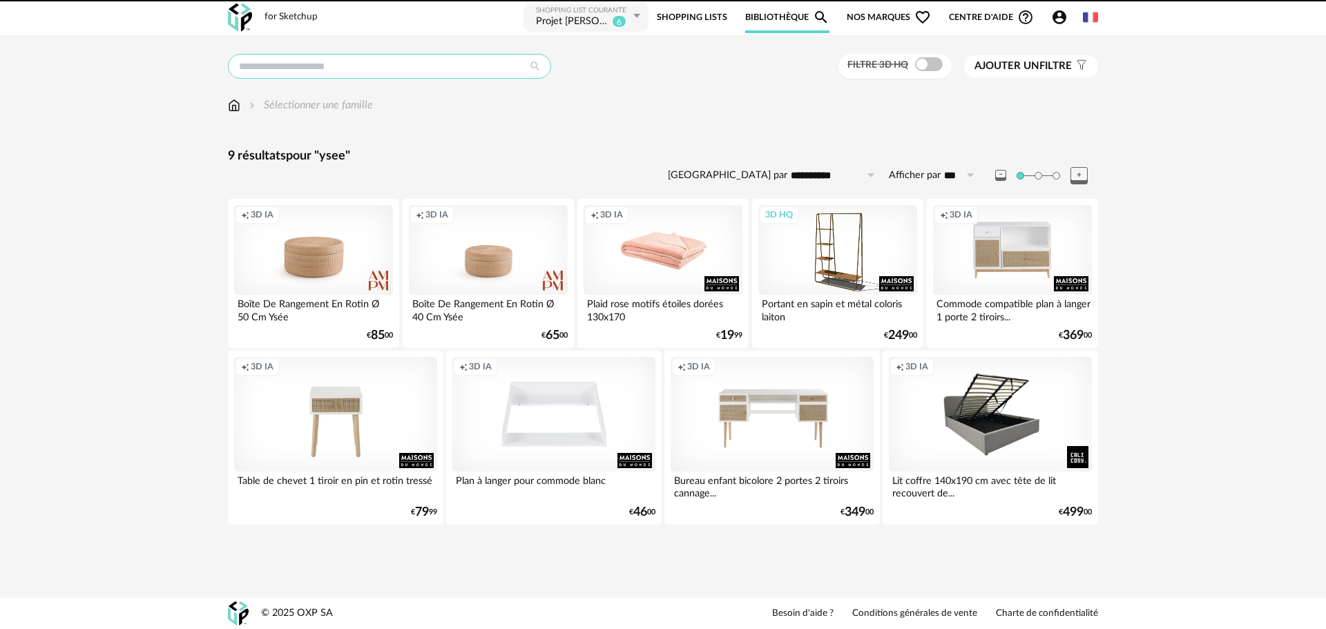
click at [468, 61] on input "text" at bounding box center [389, 66] width 323 height 25
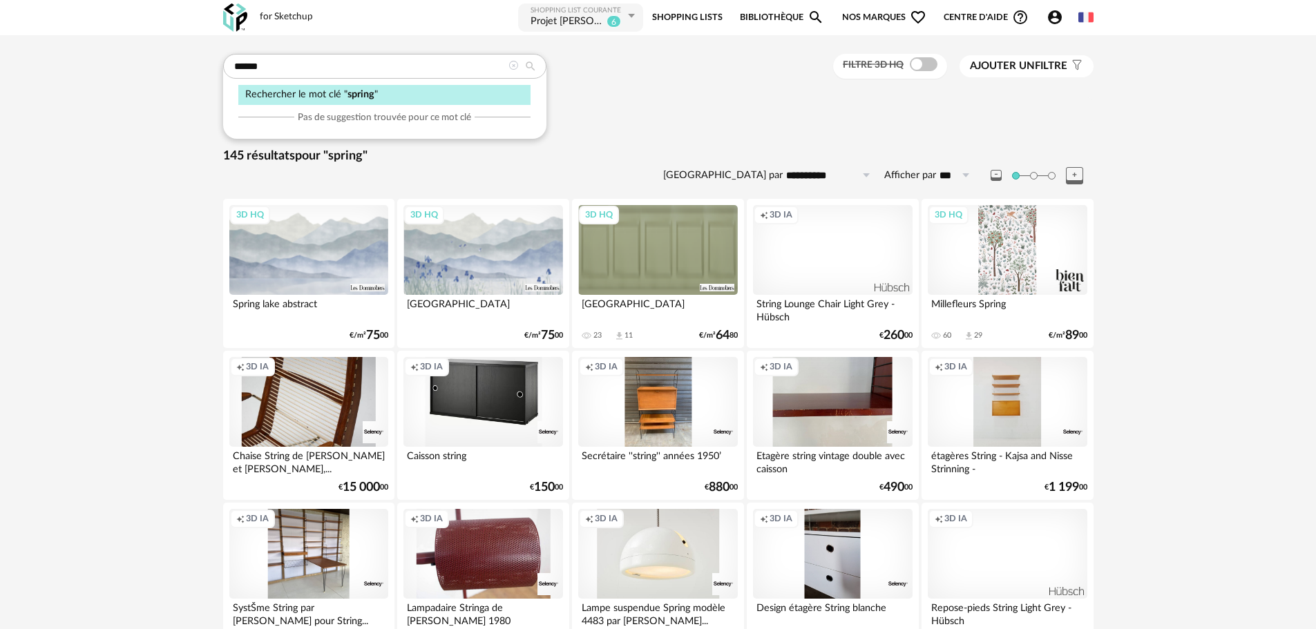
click at [581, 115] on div "Sélectionner une famille" at bounding box center [658, 111] width 870 height 29
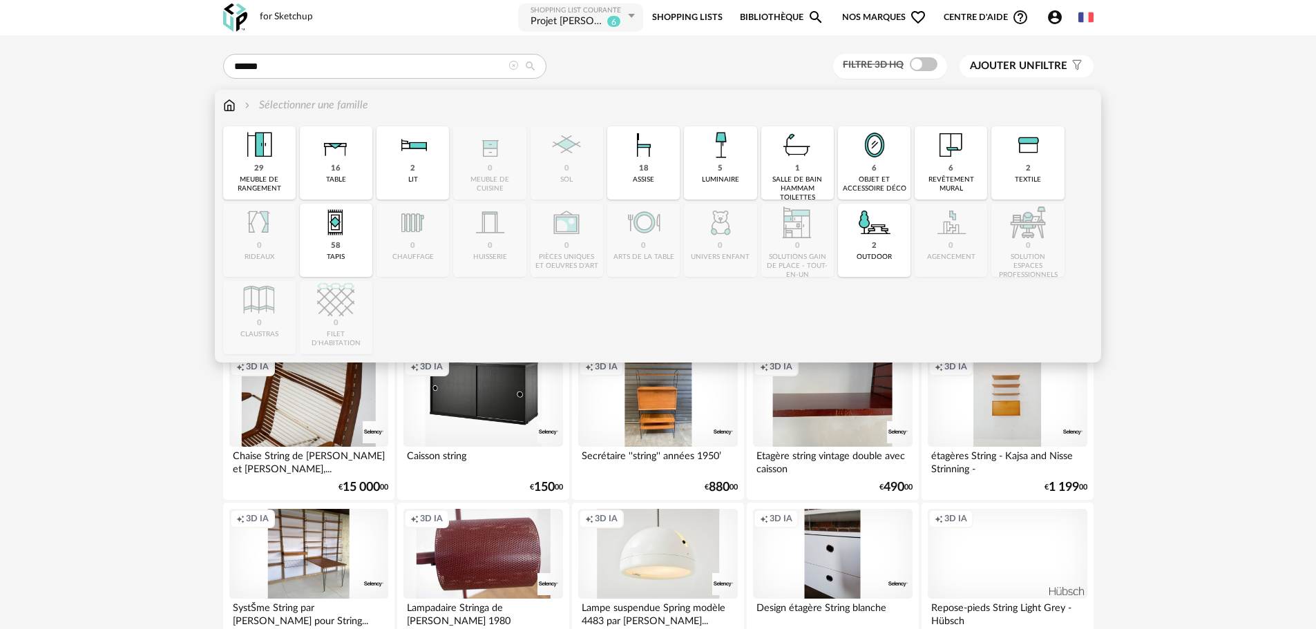
click at [313, 162] on div "16 table" at bounding box center [336, 162] width 73 height 73
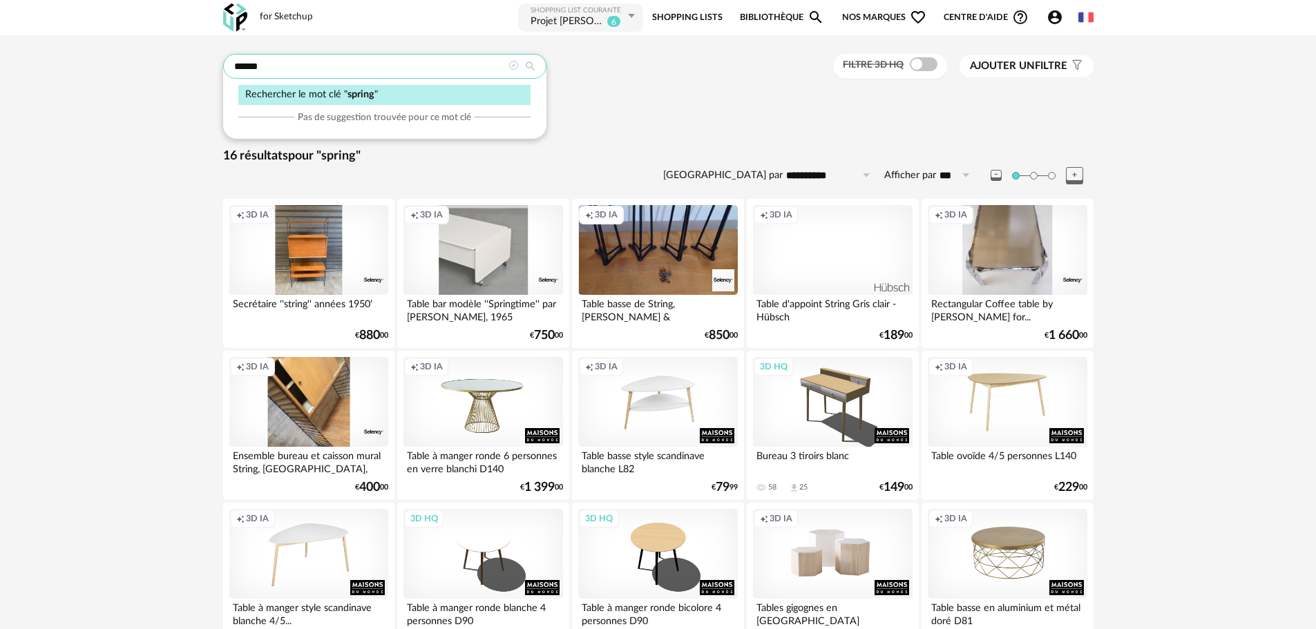
drag, startPoint x: 404, startPoint y: 67, endPoint x: 376, endPoint y: 106, distance: 48.1
click at [376, 79] on div "****** Rechercher le mot clé " spring " Pas de suggestion trouvée pour ce mot c…" at bounding box center [384, 66] width 323 height 25
drag, startPoint x: 289, startPoint y: 65, endPoint x: 170, endPoint y: 65, distance: 118.8
click at [170, 65] on div "**********" at bounding box center [658, 497] width 1316 height 924
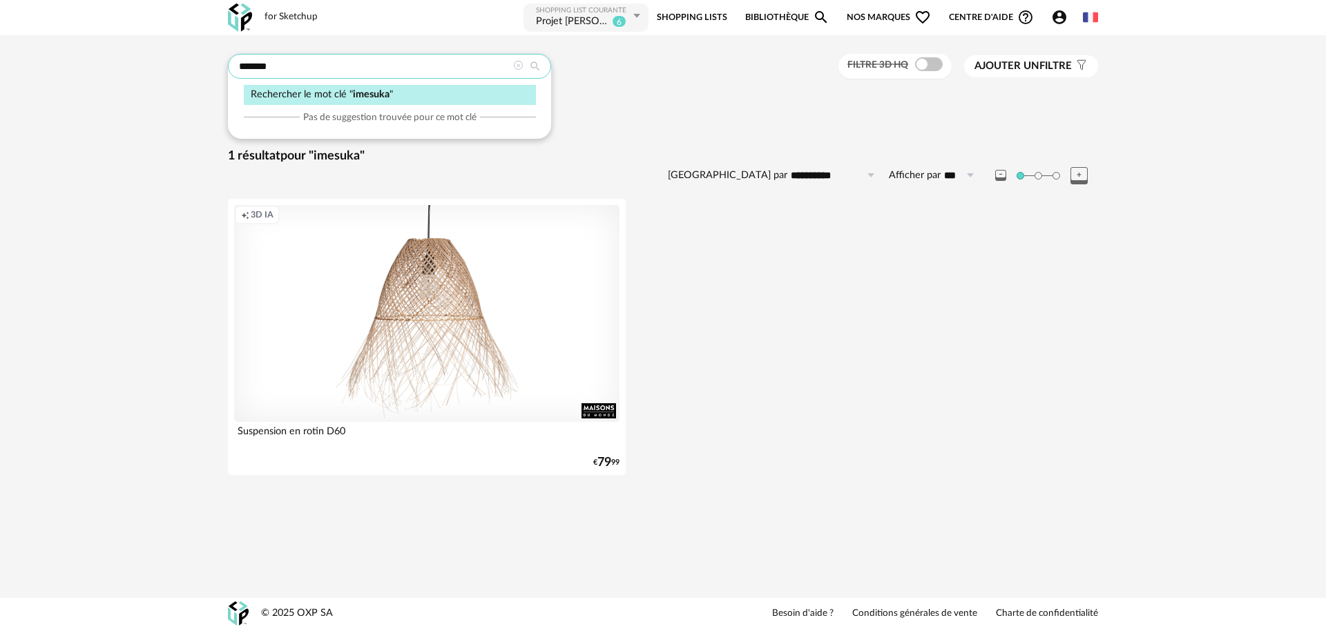
drag, startPoint x: 178, startPoint y: 64, endPoint x: 111, endPoint y: 62, distance: 66.3
click at [111, 62] on div "**********" at bounding box center [663, 269] width 1326 height 468
type input "*****"
